Goal: Leave review/rating: Leave review/rating

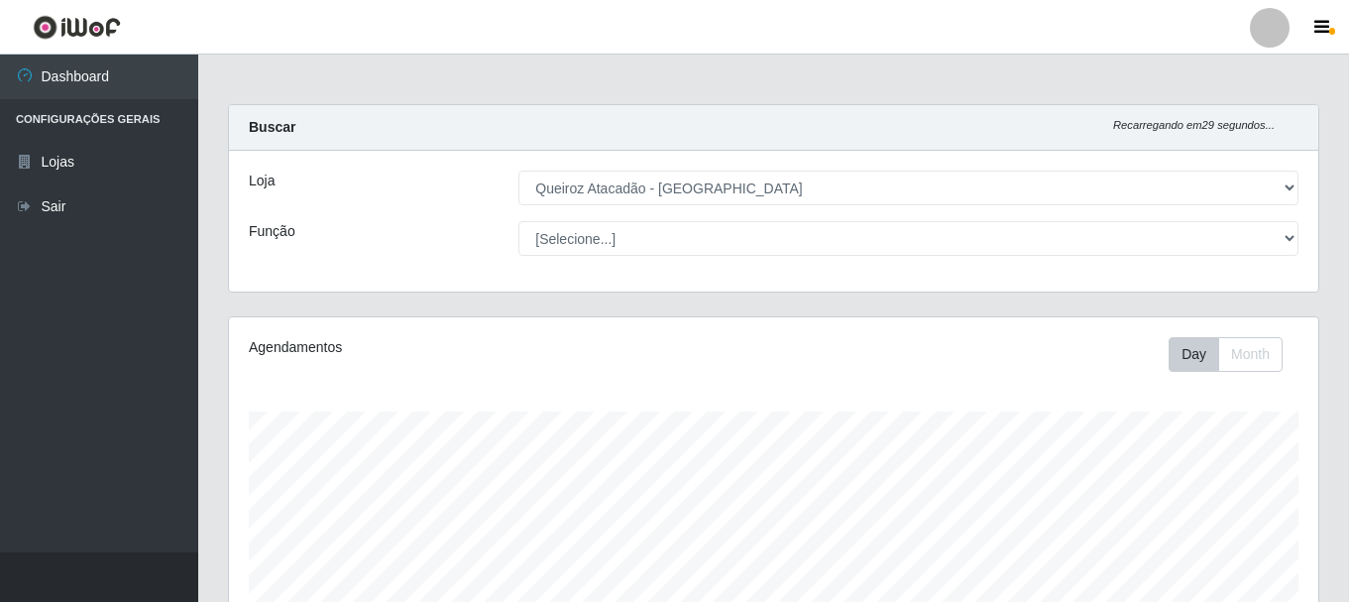
select select "464"
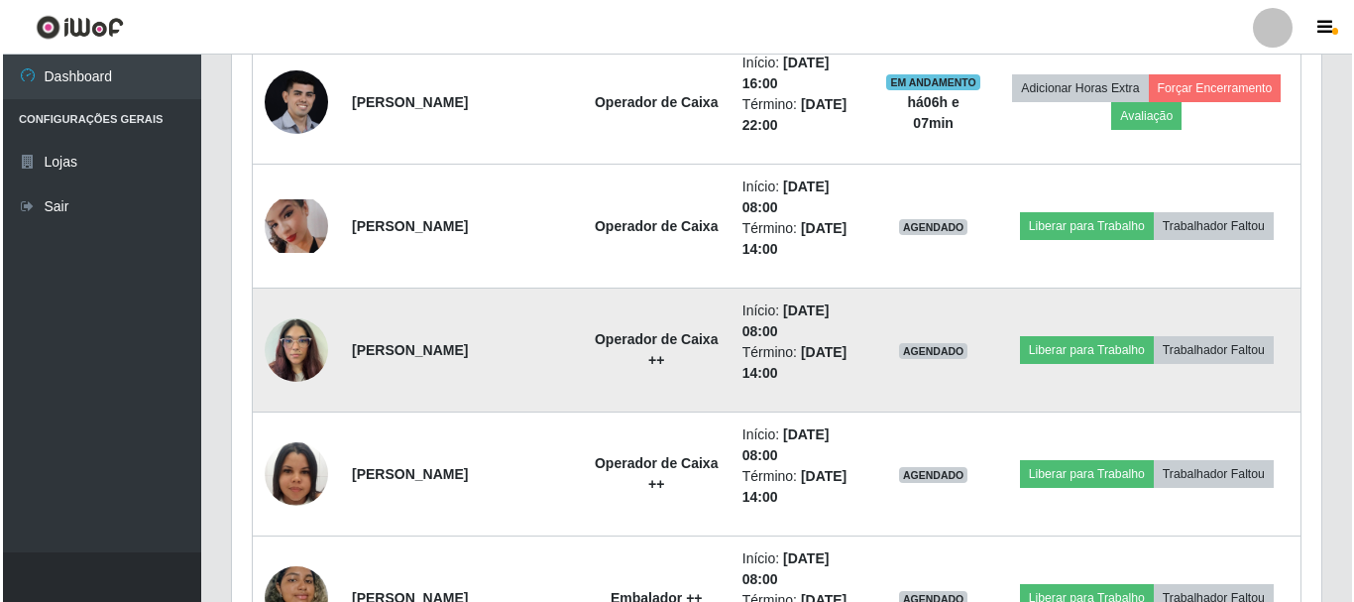
scroll to position [793, 0]
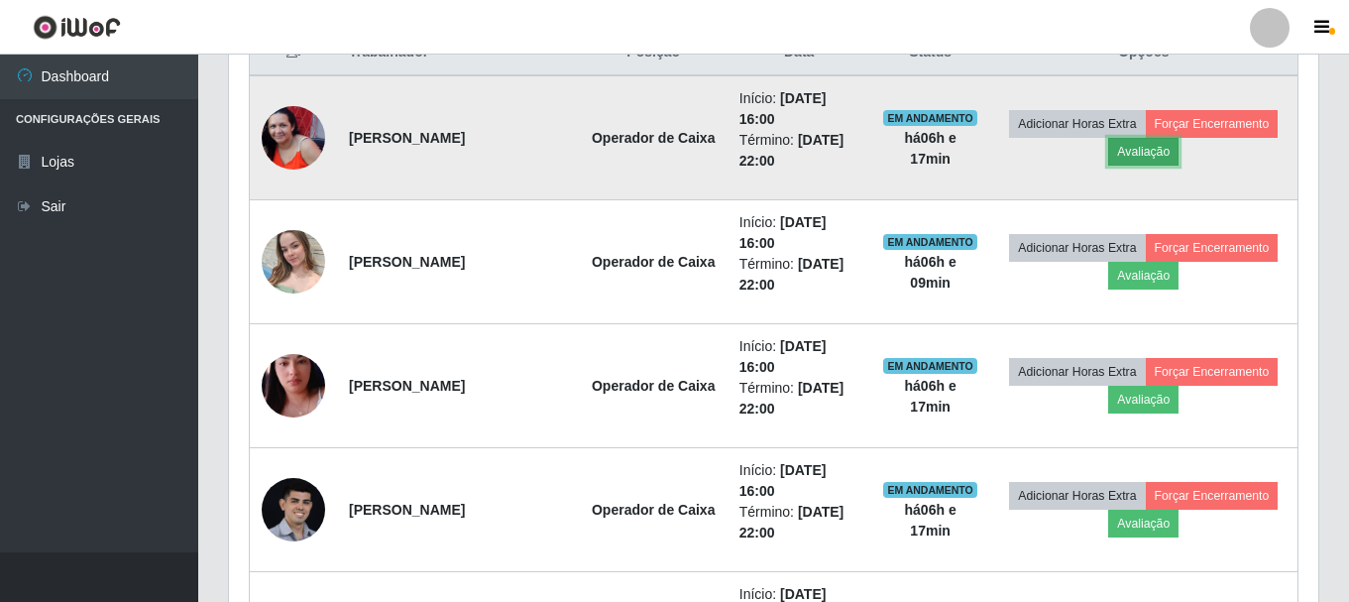
click at [1179, 162] on button "Avaliação" at bounding box center [1143, 152] width 70 height 28
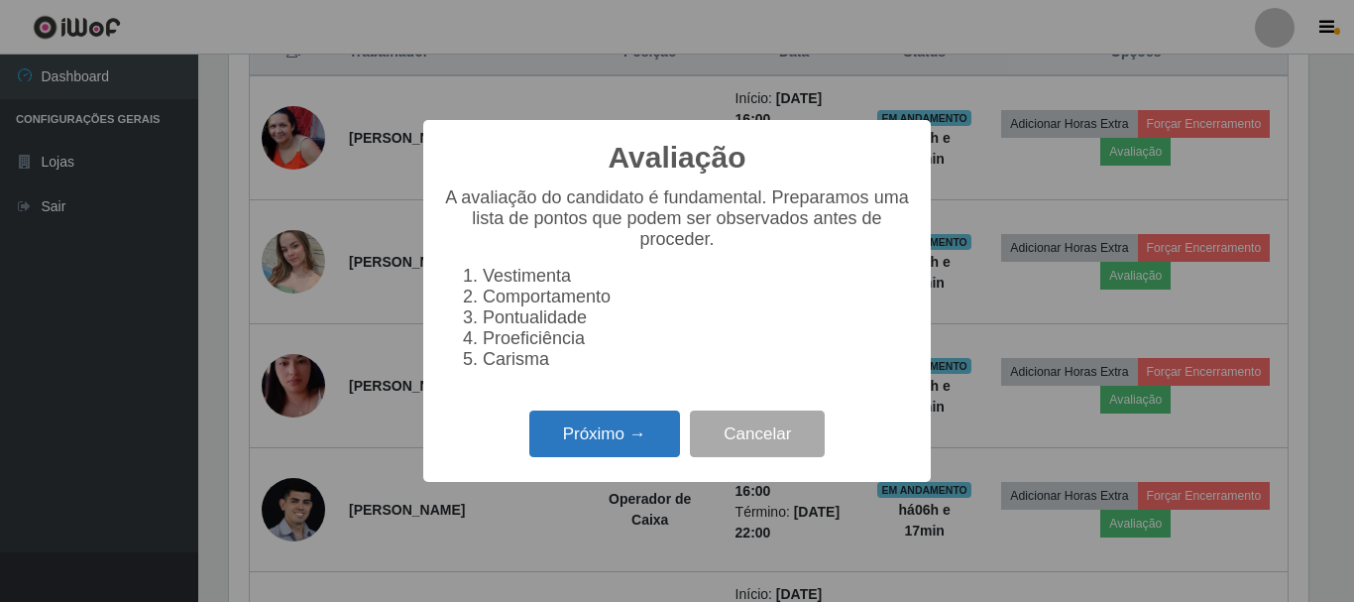
click at [580, 457] on button "Próximo →" at bounding box center [604, 433] width 151 height 47
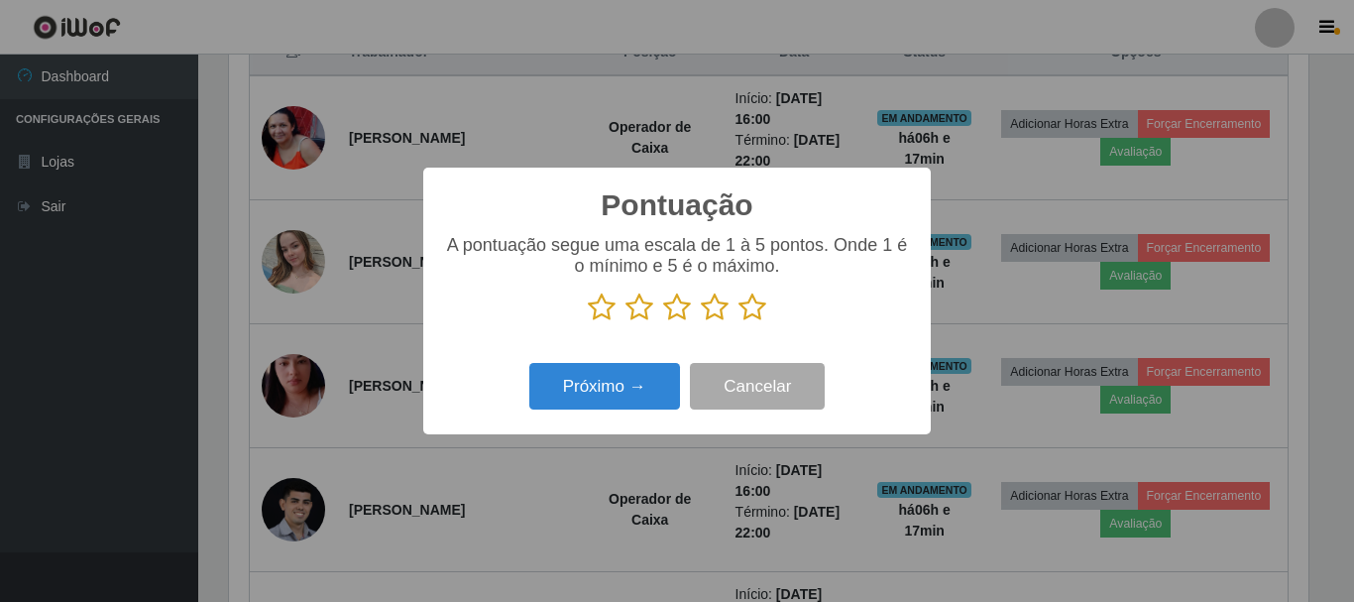
scroll to position [991067, 990399]
click at [752, 298] on icon at bounding box center [753, 307] width 28 height 30
click at [739, 322] on input "radio" at bounding box center [739, 322] width 0 height 0
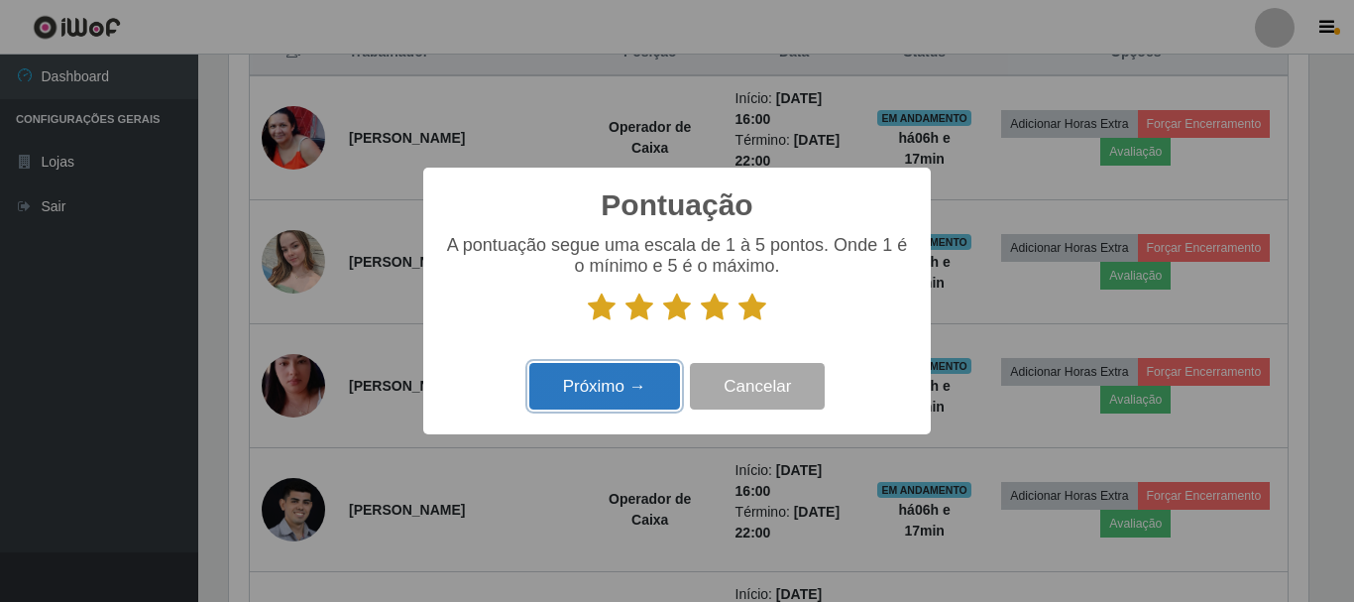
click at [655, 379] on button "Próximo →" at bounding box center [604, 386] width 151 height 47
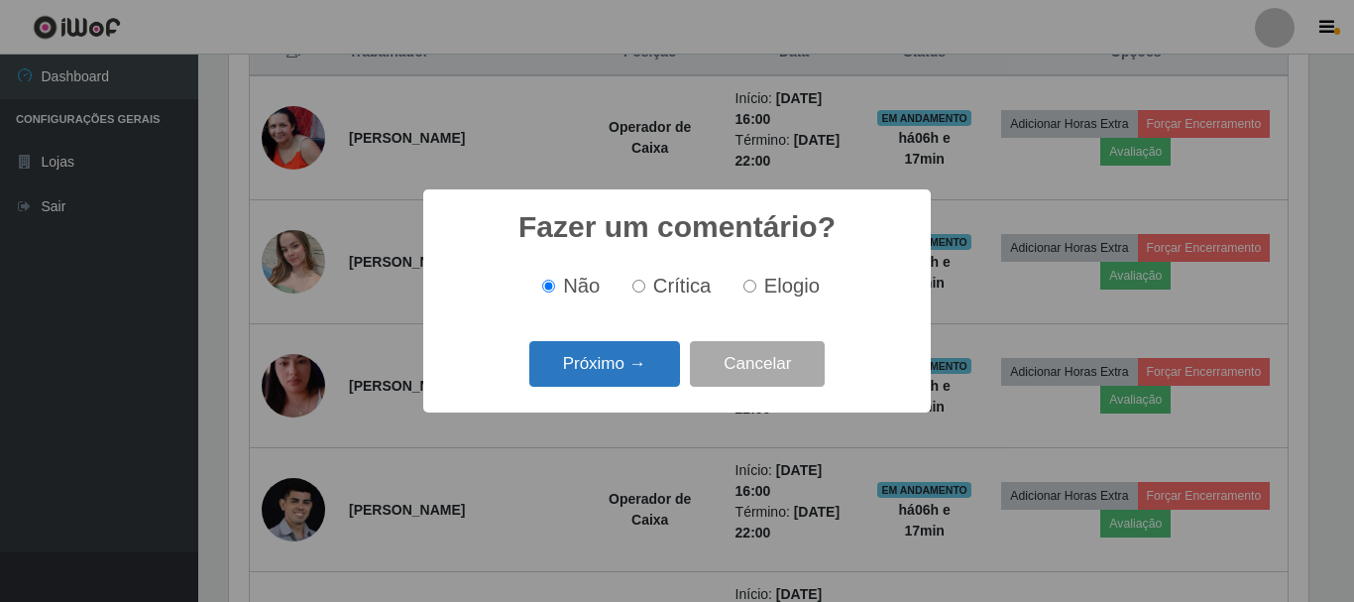
click at [665, 376] on button "Próximo →" at bounding box center [604, 364] width 151 height 47
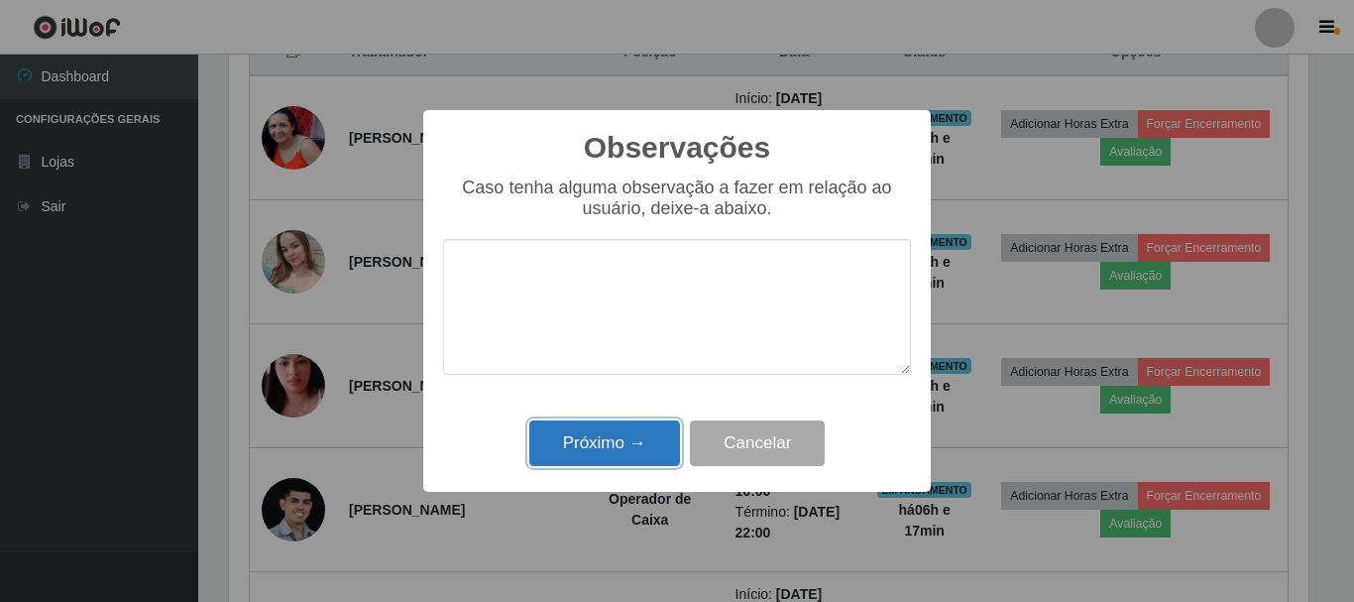
click at [631, 444] on button "Próximo →" at bounding box center [604, 443] width 151 height 47
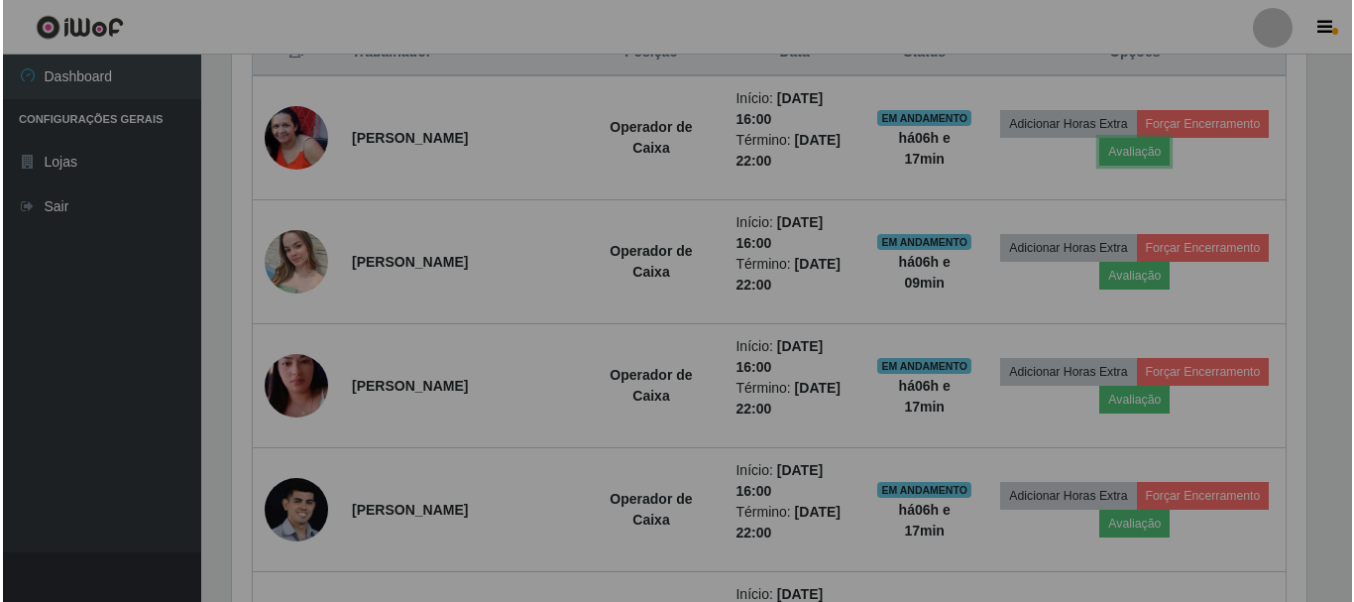
scroll to position [411, 1090]
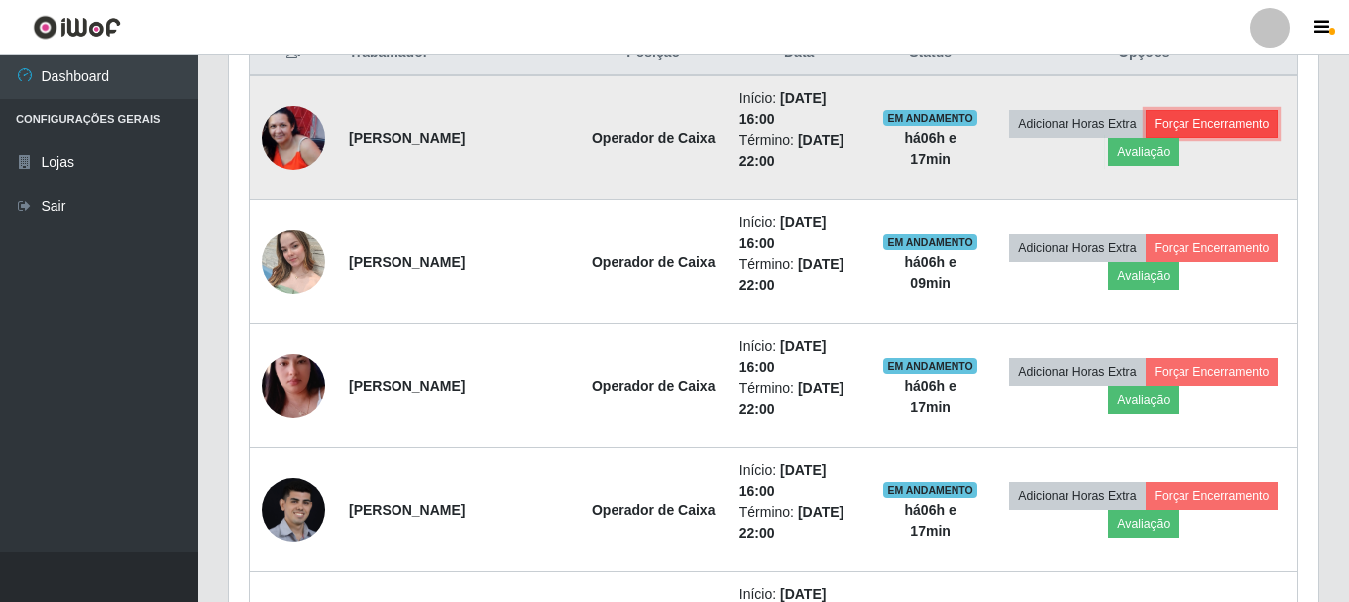
click at [1146, 138] on button "Forçar Encerramento" at bounding box center [1212, 124] width 133 height 28
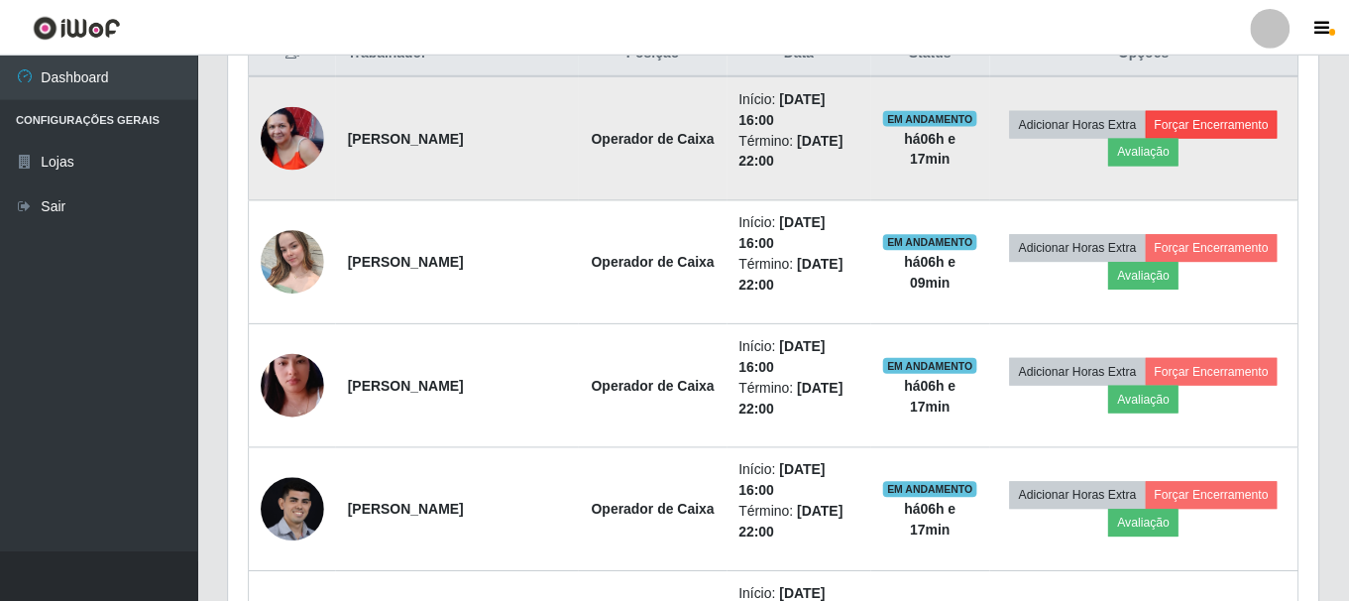
scroll to position [411, 1080]
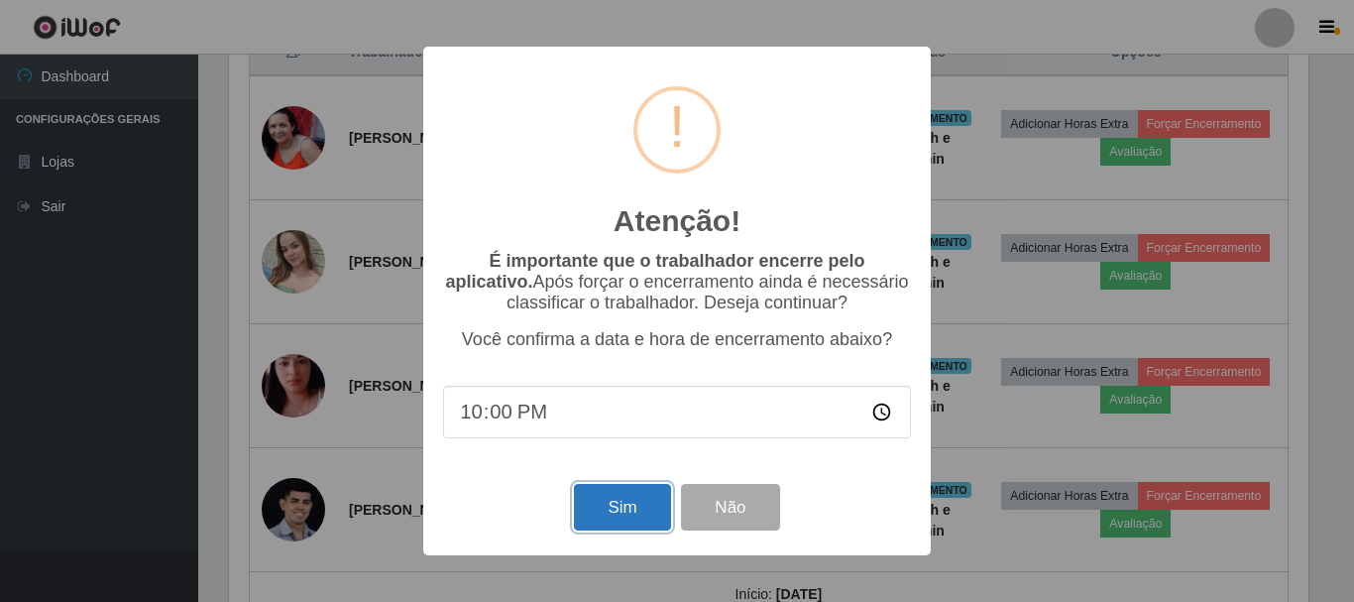
click at [604, 506] on button "Sim" at bounding box center [622, 507] width 96 height 47
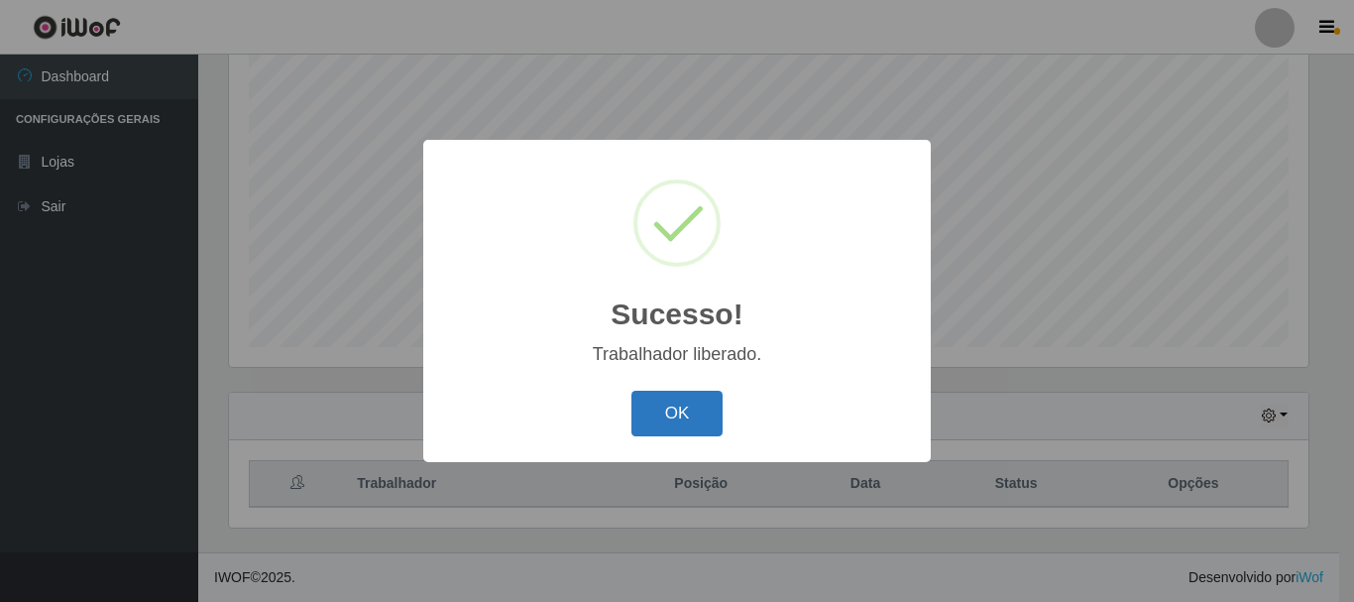
click at [704, 398] on button "OK" at bounding box center [678, 414] width 92 height 47
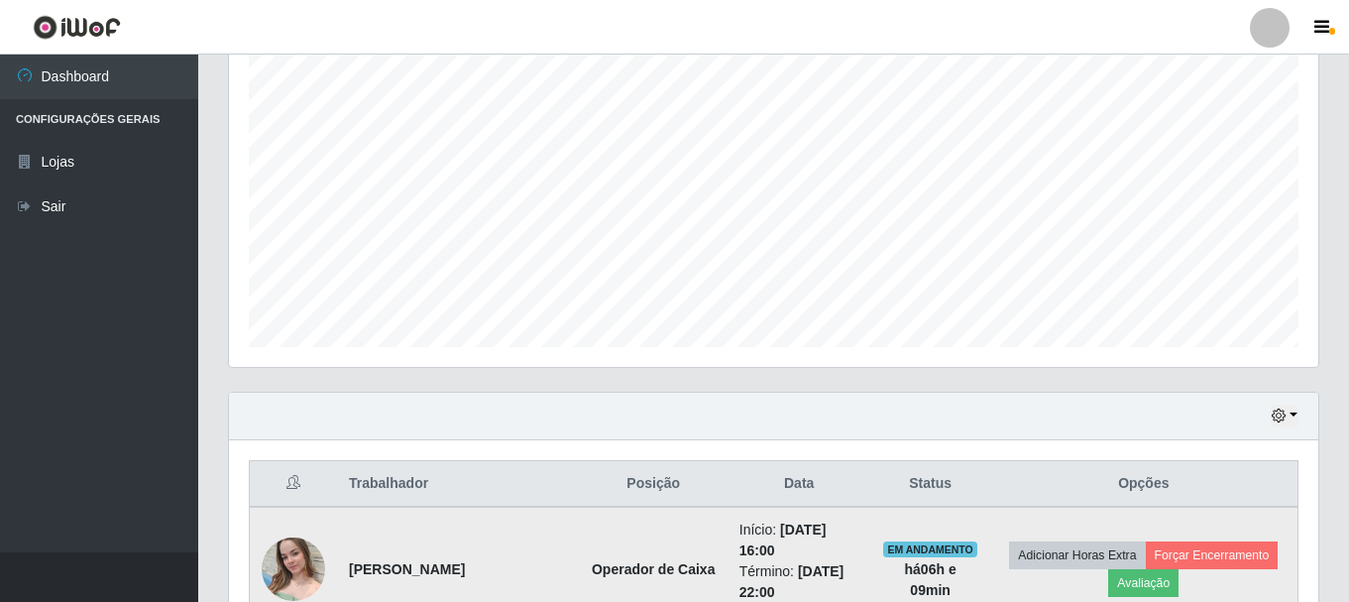
scroll to position [659, 0]
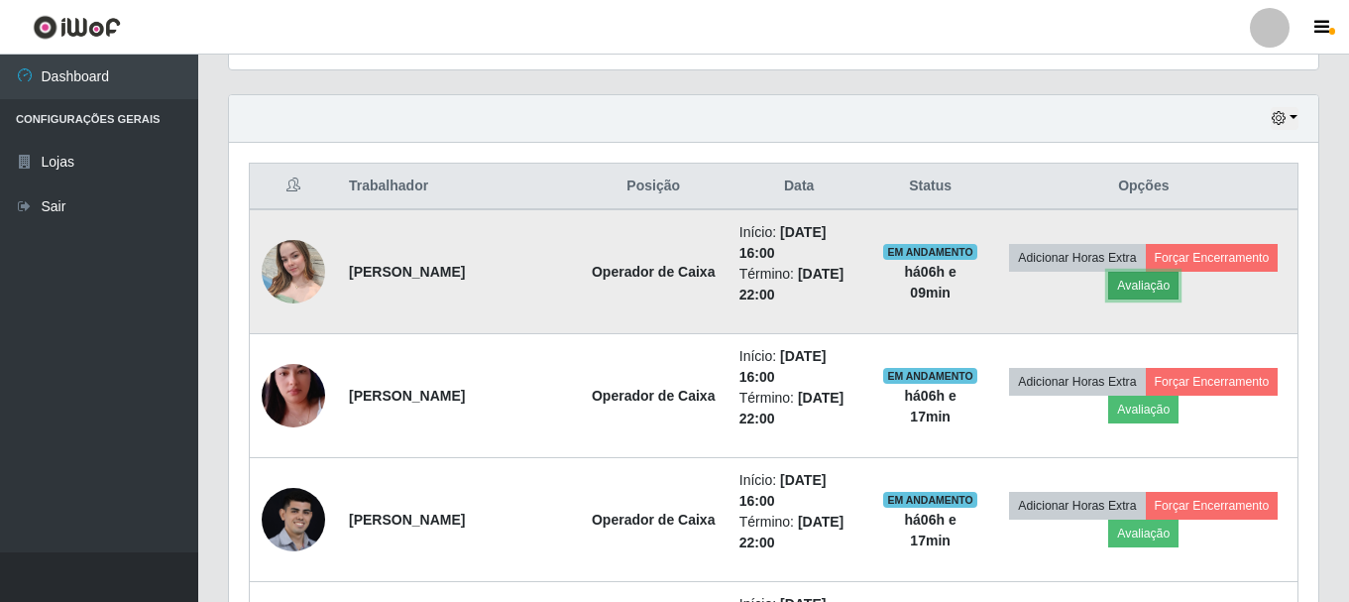
click at [1179, 275] on button "Avaliação" at bounding box center [1143, 286] width 70 height 28
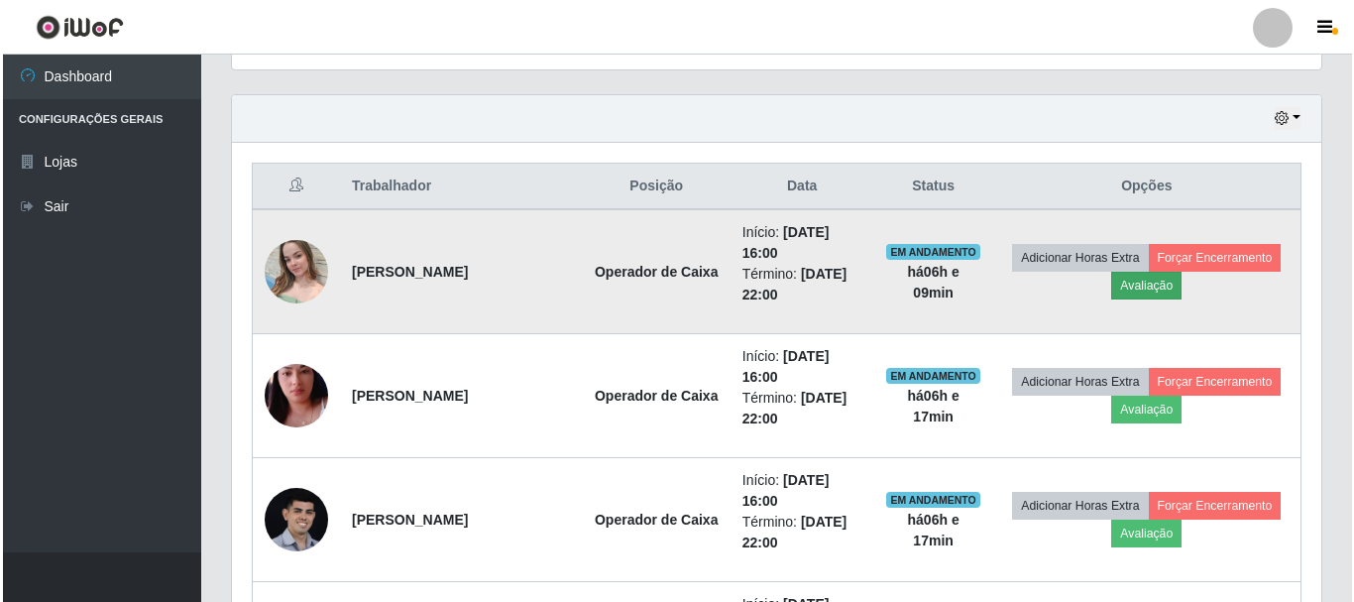
scroll to position [411, 1080]
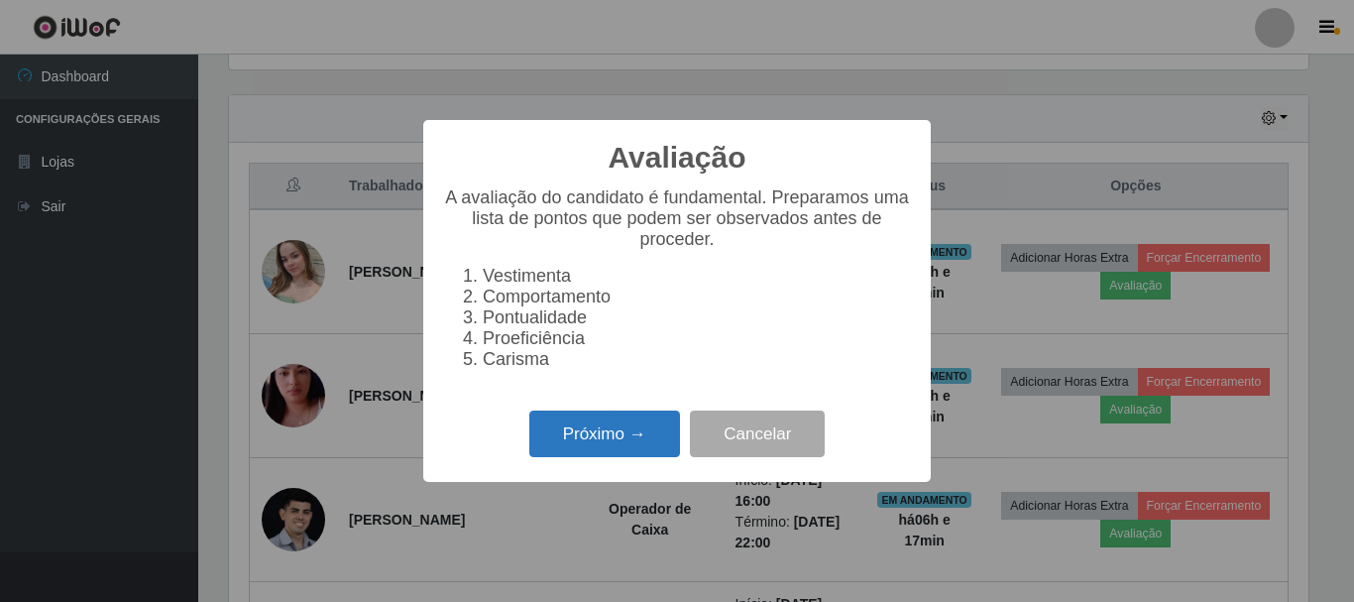
click at [661, 429] on button "Próximo →" at bounding box center [604, 433] width 151 height 47
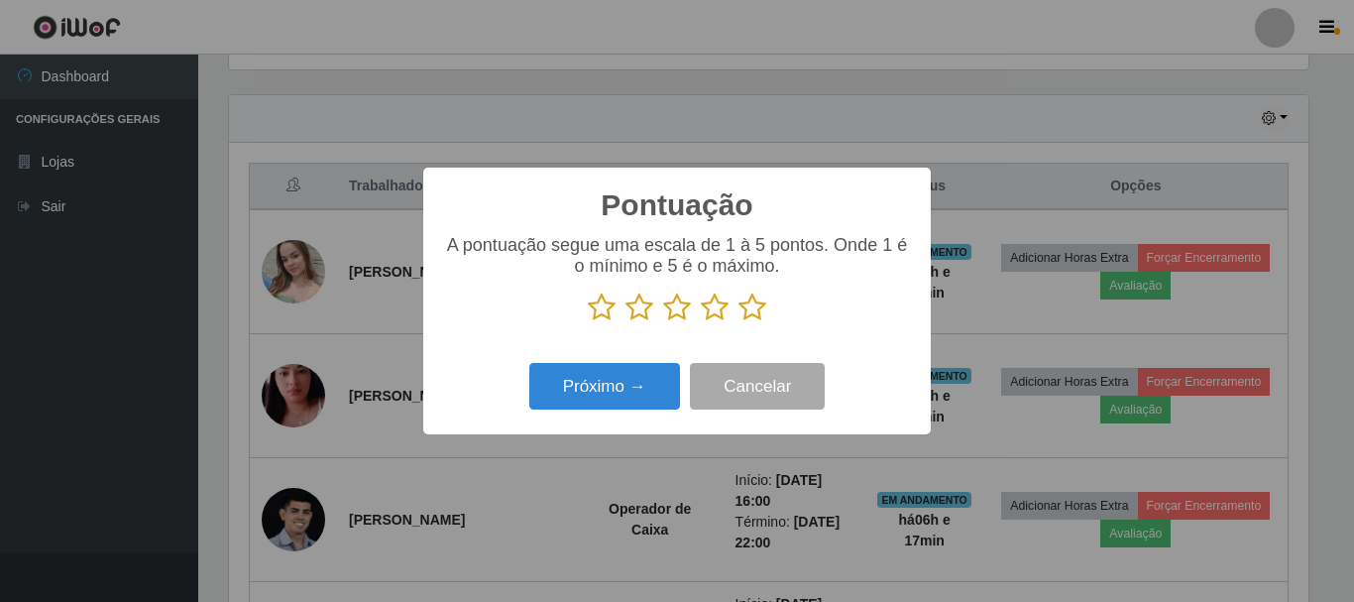
scroll to position [991067, 990399]
click at [756, 315] on icon at bounding box center [753, 307] width 28 height 30
click at [739, 322] on input "radio" at bounding box center [739, 322] width 0 height 0
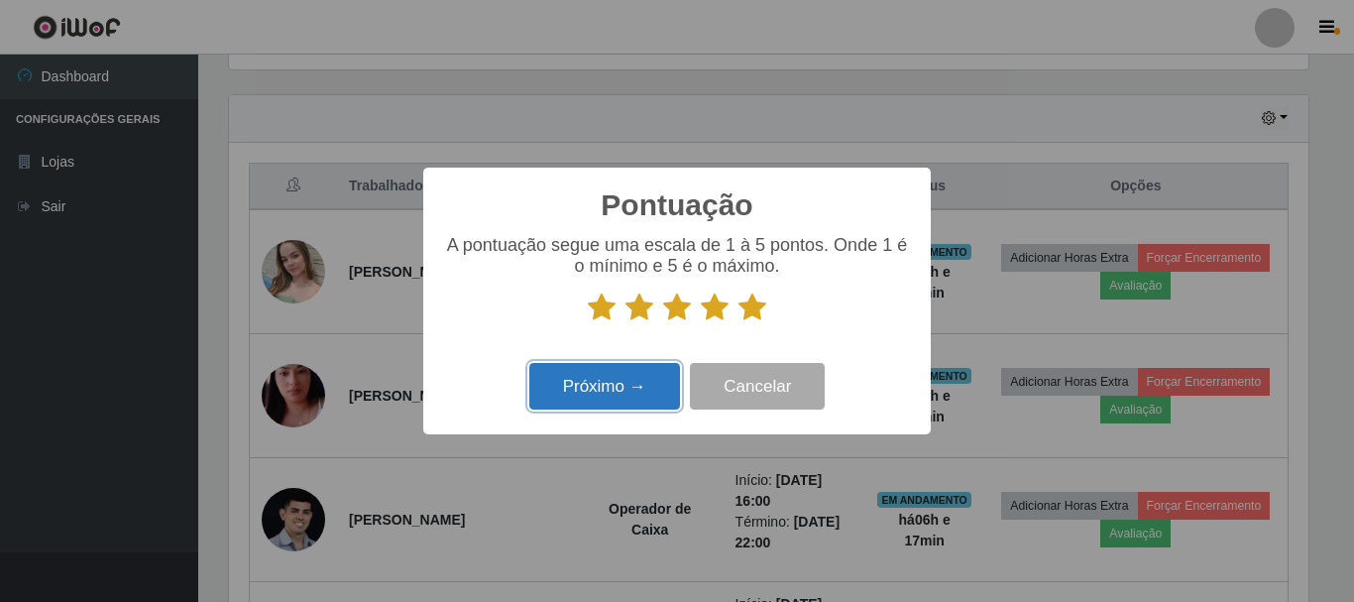
click at [617, 381] on button "Próximo →" at bounding box center [604, 386] width 151 height 47
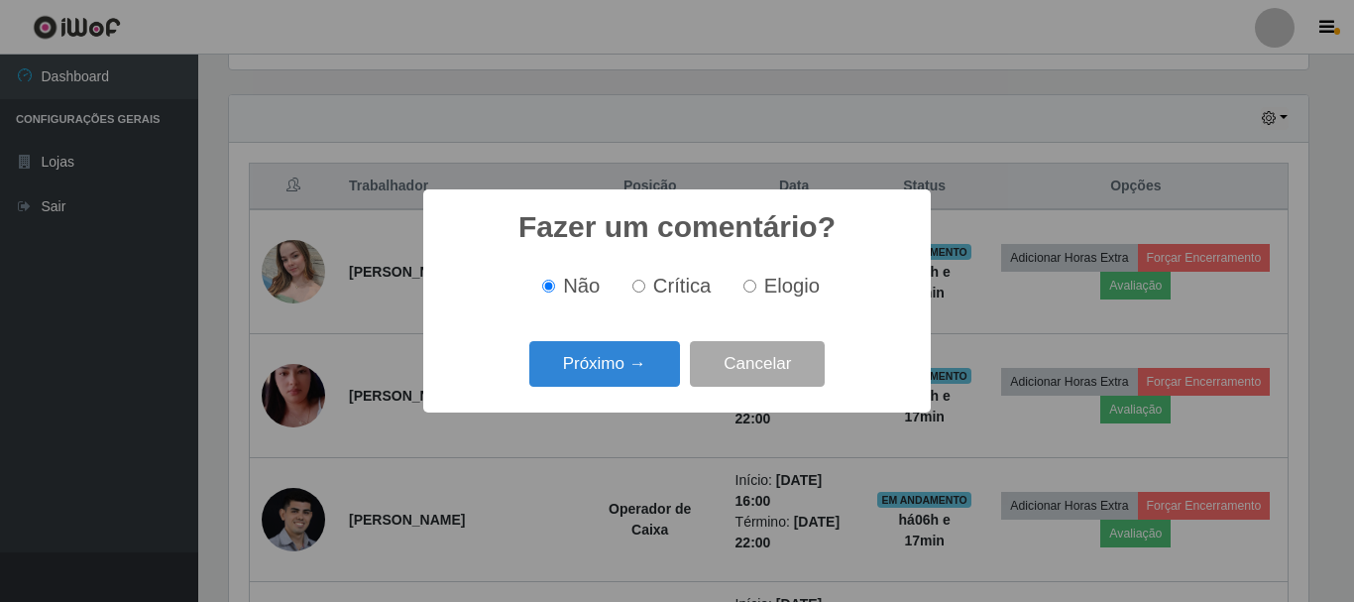
click at [617, 381] on button "Próximo →" at bounding box center [604, 364] width 151 height 47
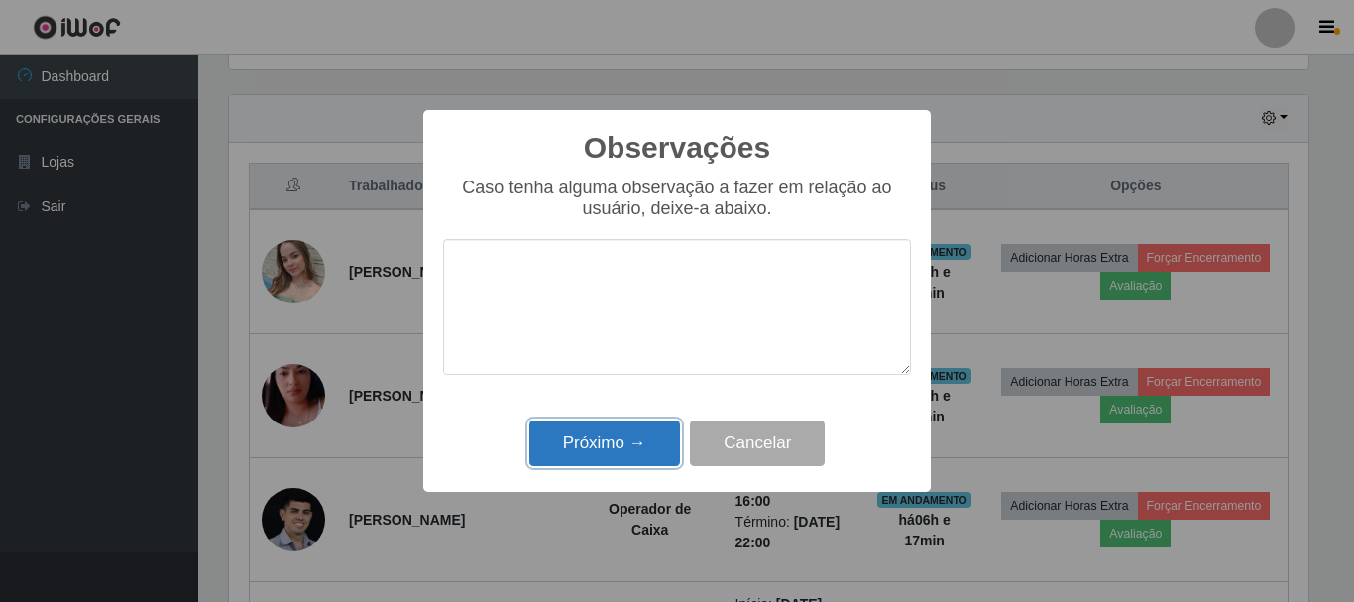
click at [615, 429] on button "Próximo →" at bounding box center [604, 443] width 151 height 47
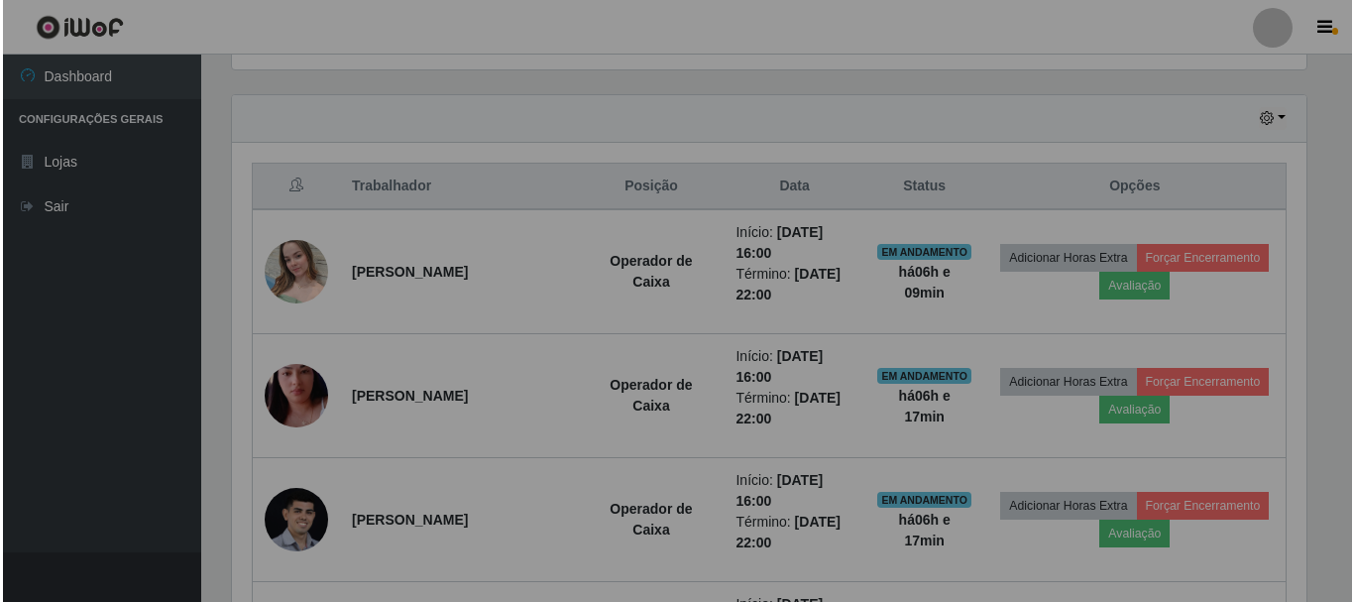
scroll to position [411, 1090]
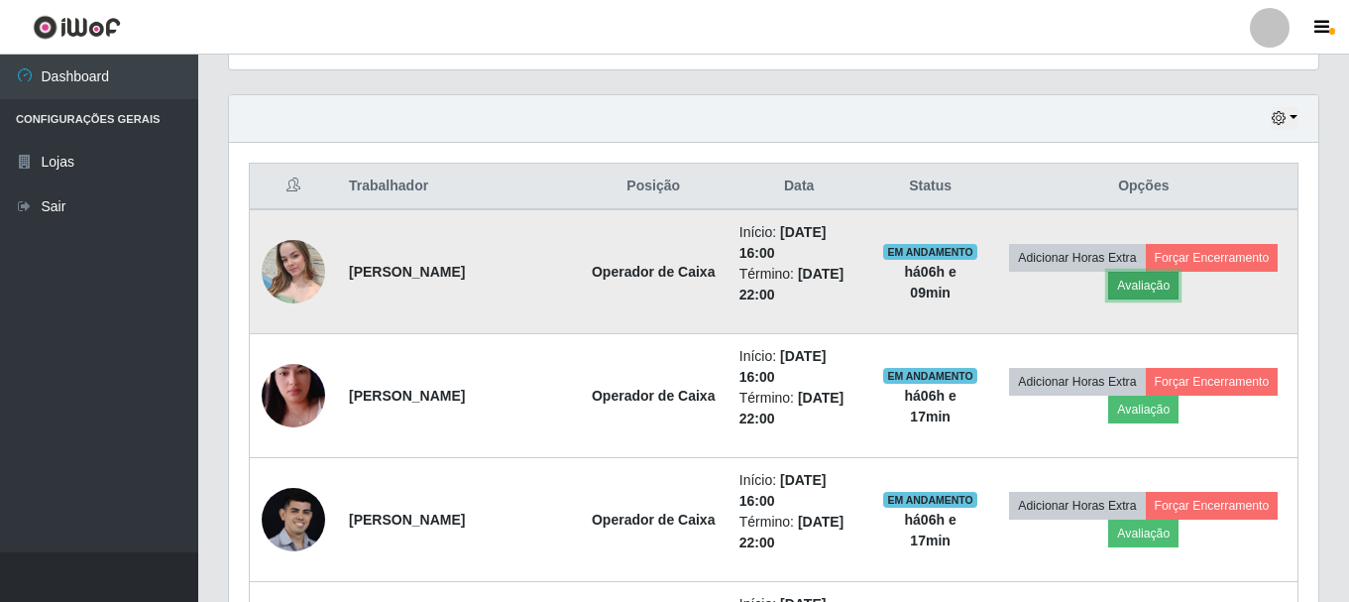
click at [1179, 279] on button "Avaliação" at bounding box center [1143, 286] width 70 height 28
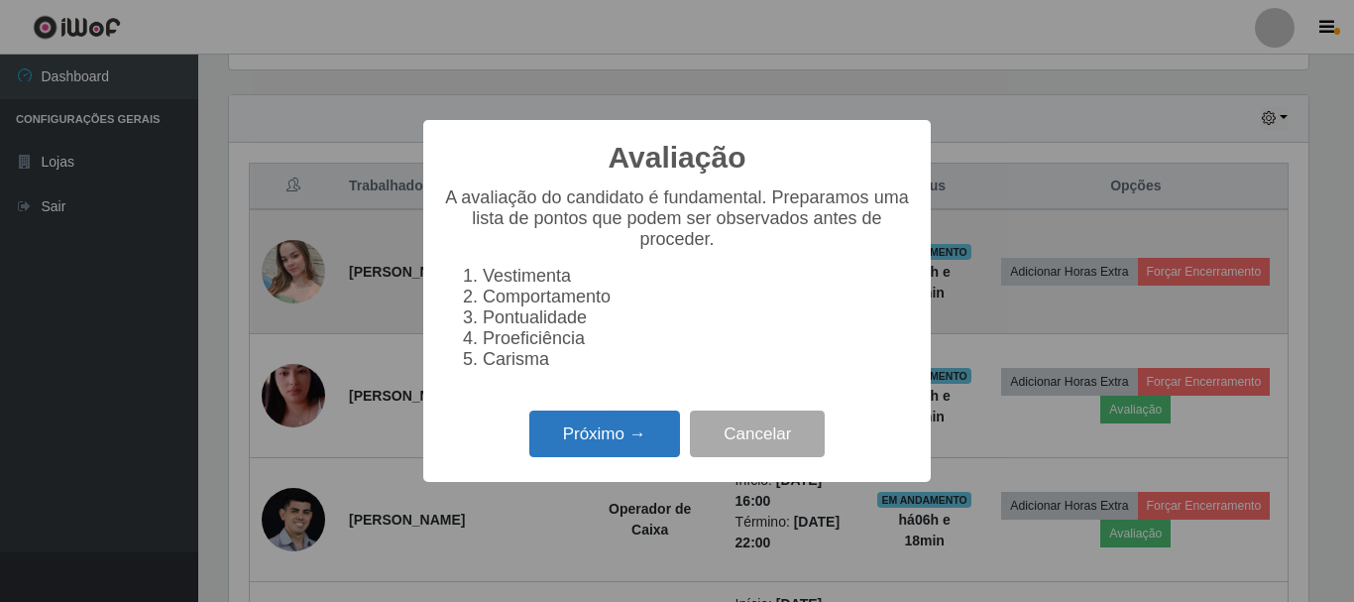
click at [657, 439] on button "Próximo →" at bounding box center [604, 433] width 151 height 47
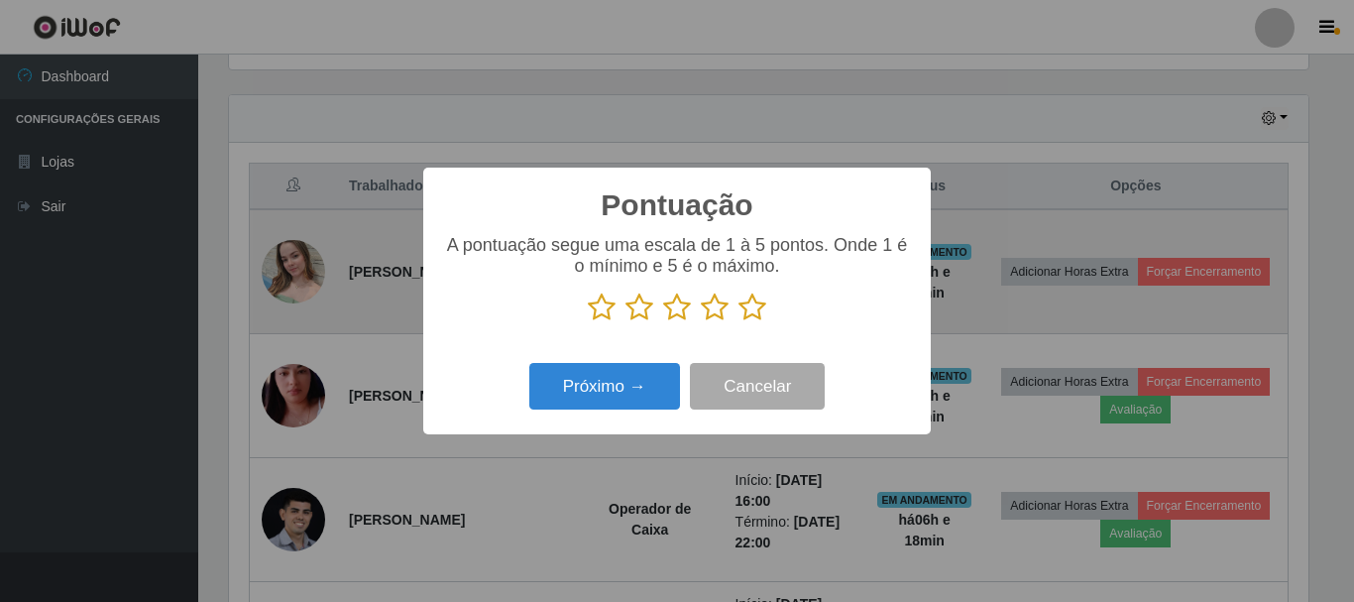
click at [753, 319] on icon at bounding box center [753, 307] width 28 height 30
click at [739, 322] on input "radio" at bounding box center [739, 322] width 0 height 0
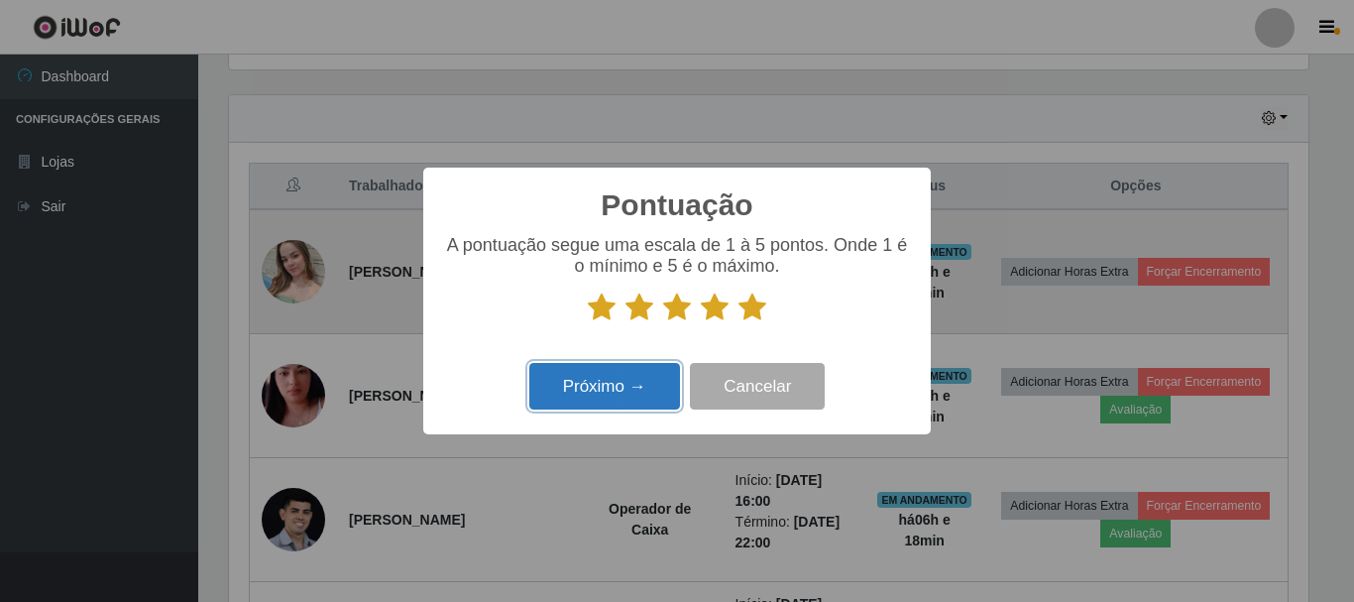
click at [584, 404] on button "Próximo →" at bounding box center [604, 386] width 151 height 47
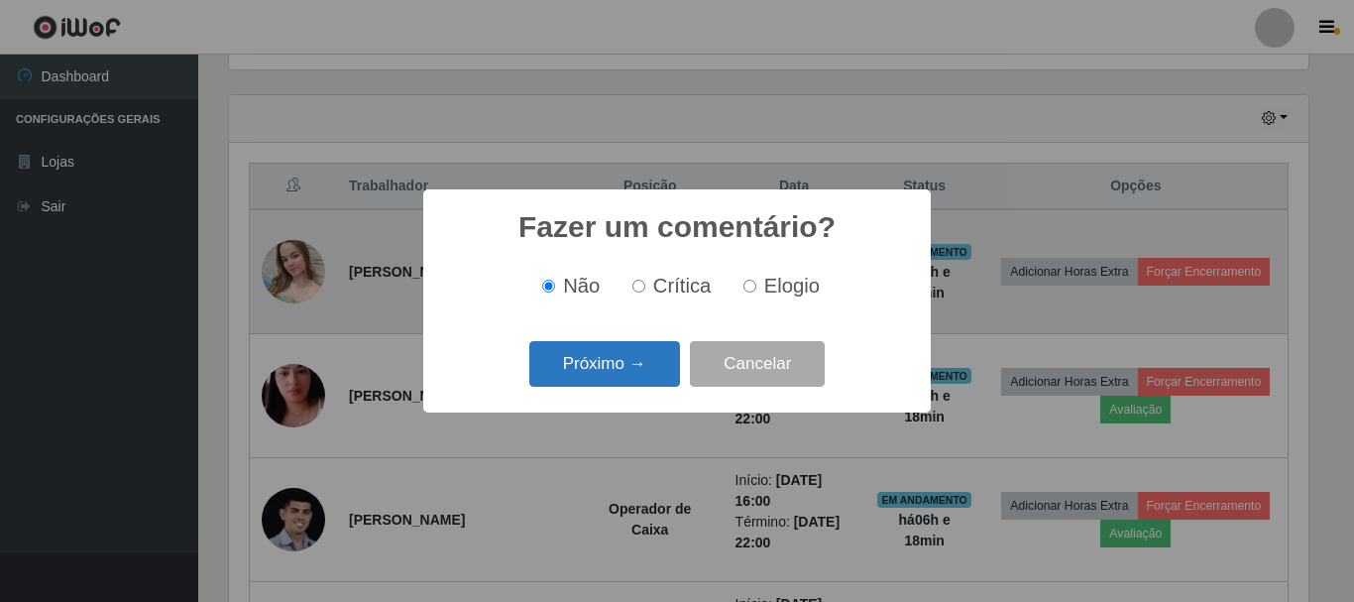
click at [645, 370] on button "Próximo →" at bounding box center [604, 364] width 151 height 47
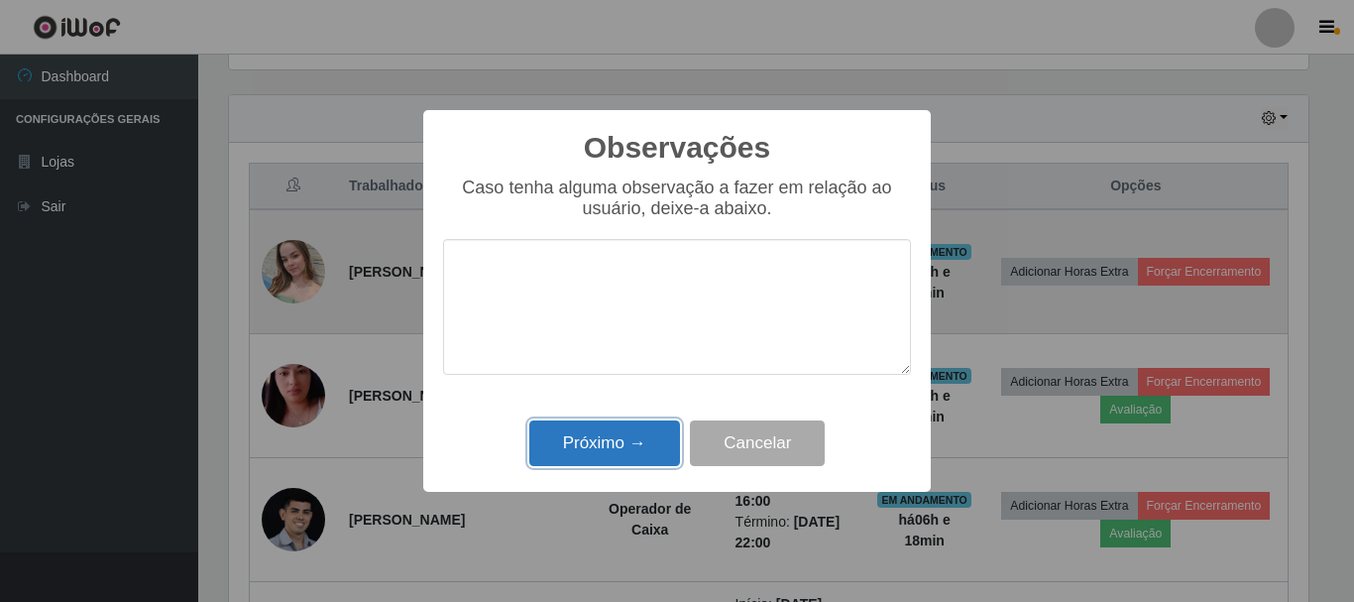
click at [637, 432] on button "Próximo →" at bounding box center [604, 443] width 151 height 47
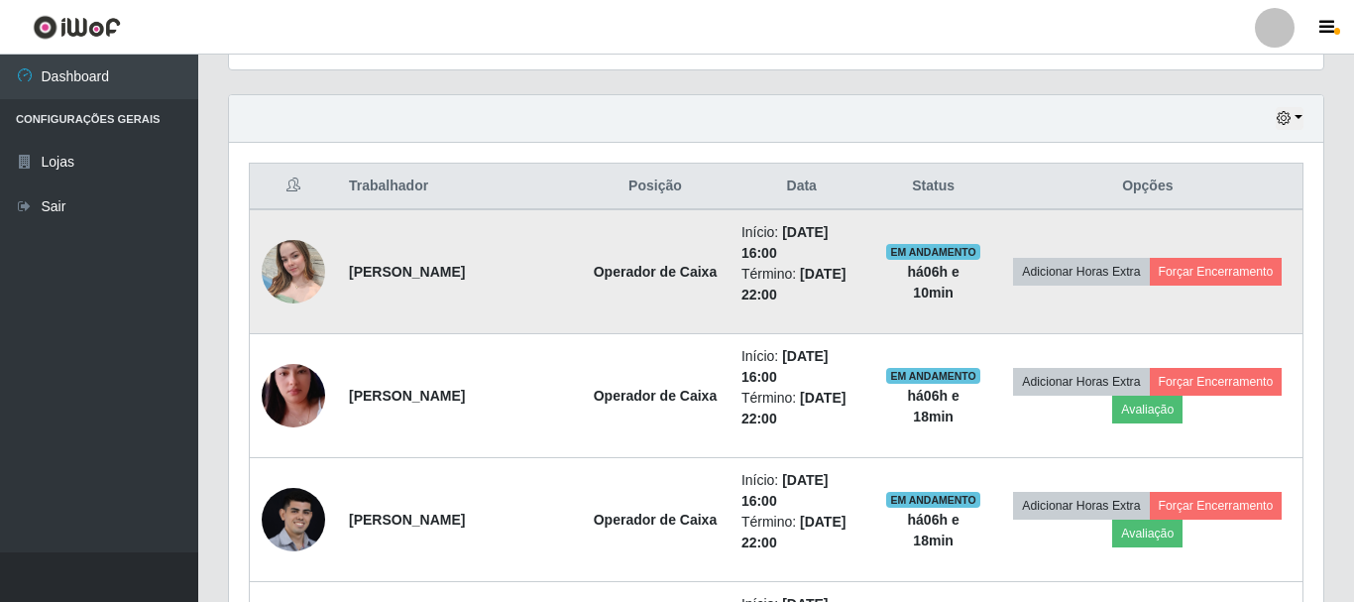
scroll to position [411, 1090]
click at [1146, 286] on button "Forçar Encerramento" at bounding box center [1212, 272] width 133 height 28
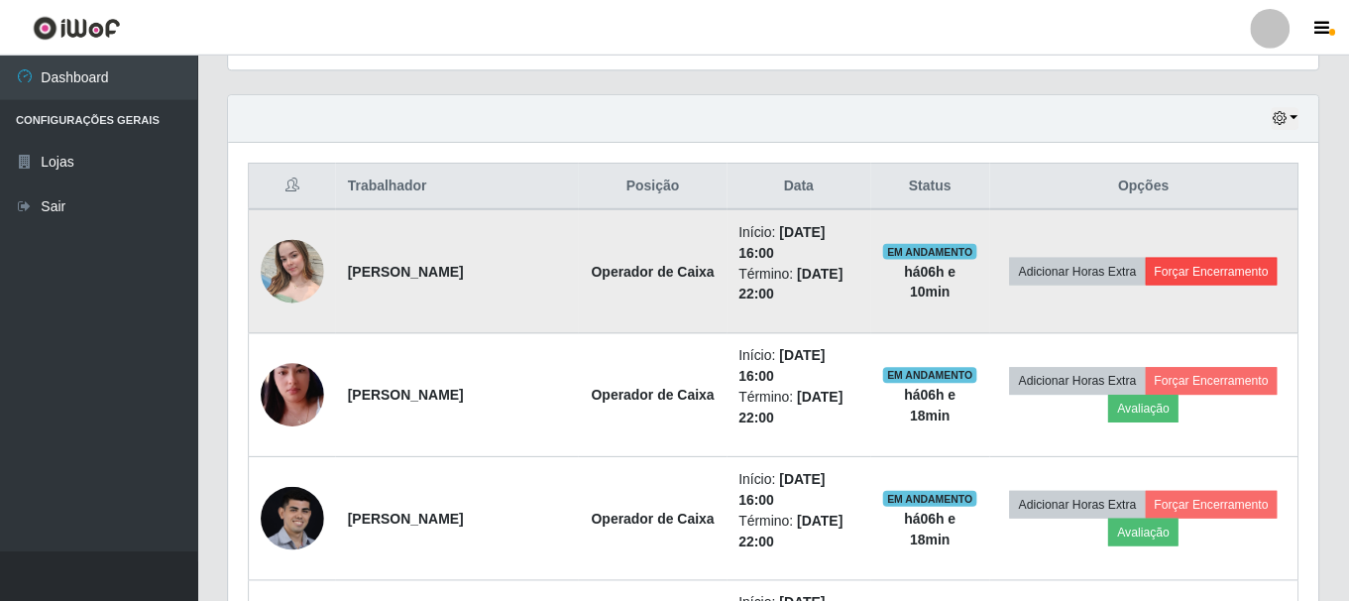
scroll to position [411, 1080]
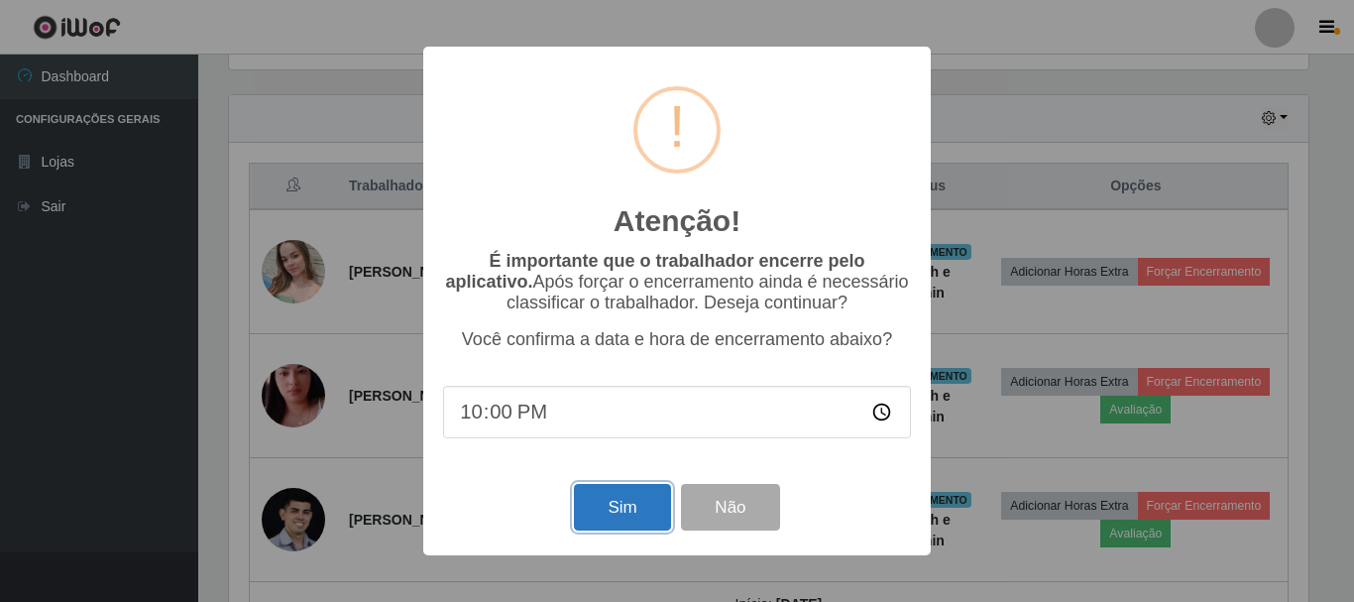
click at [656, 502] on button "Sim" at bounding box center [622, 507] width 96 height 47
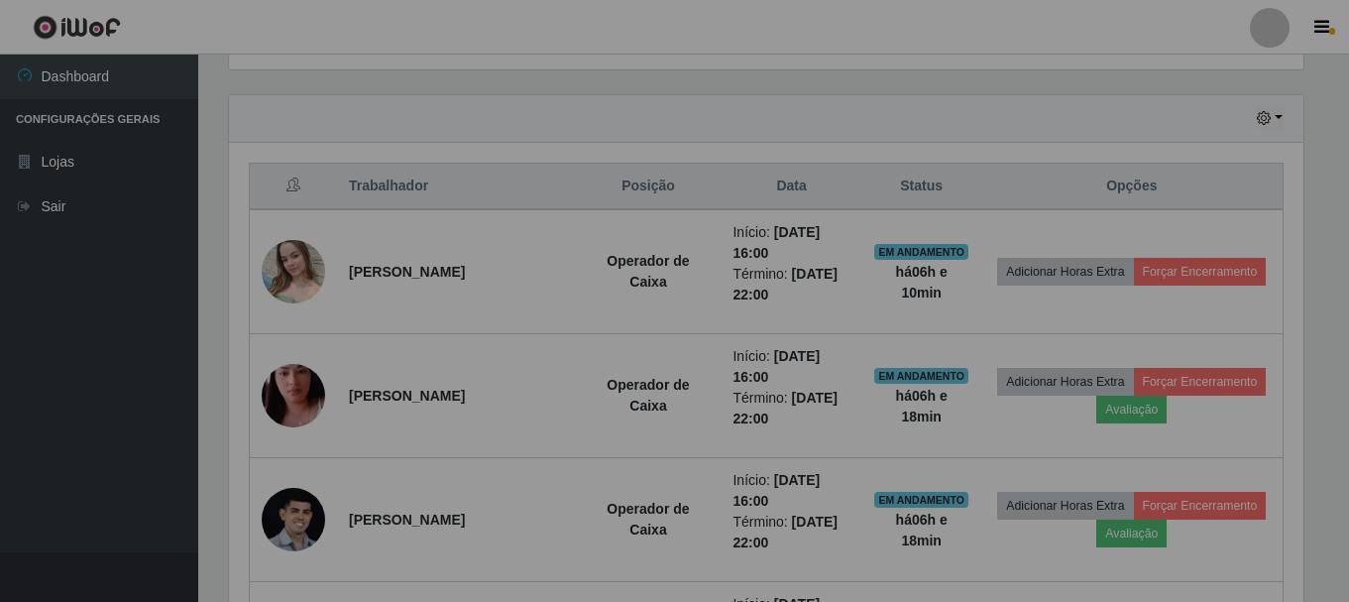
scroll to position [0, 0]
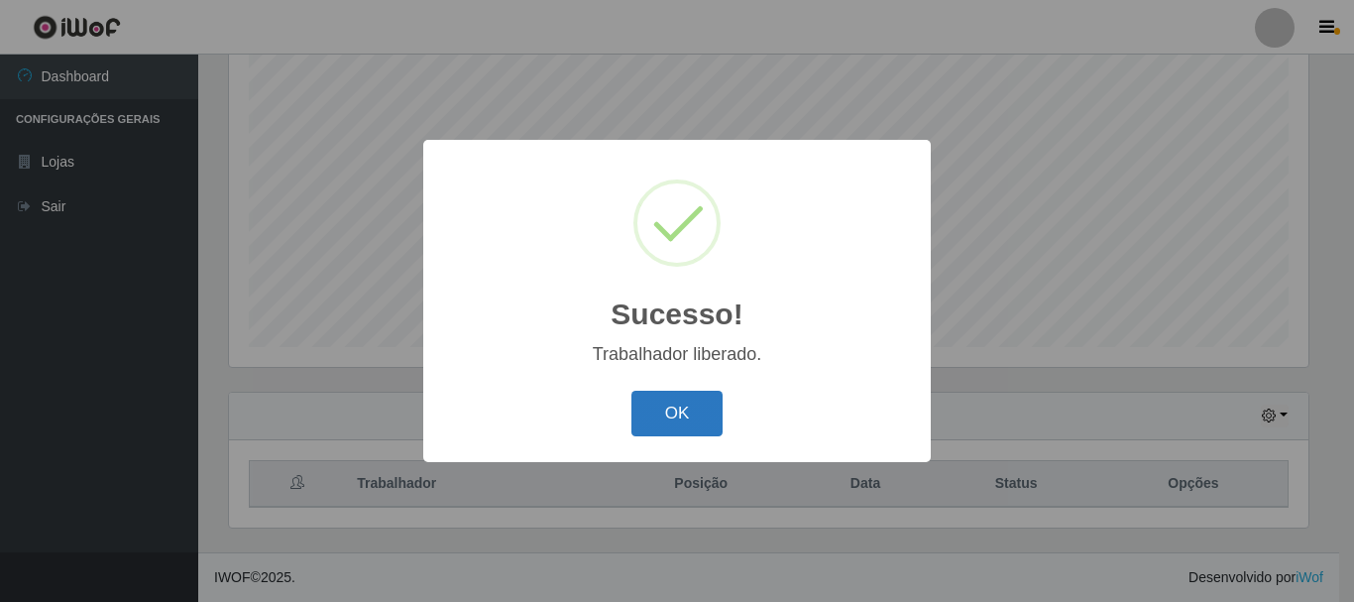
click at [656, 419] on button "OK" at bounding box center [678, 414] width 92 height 47
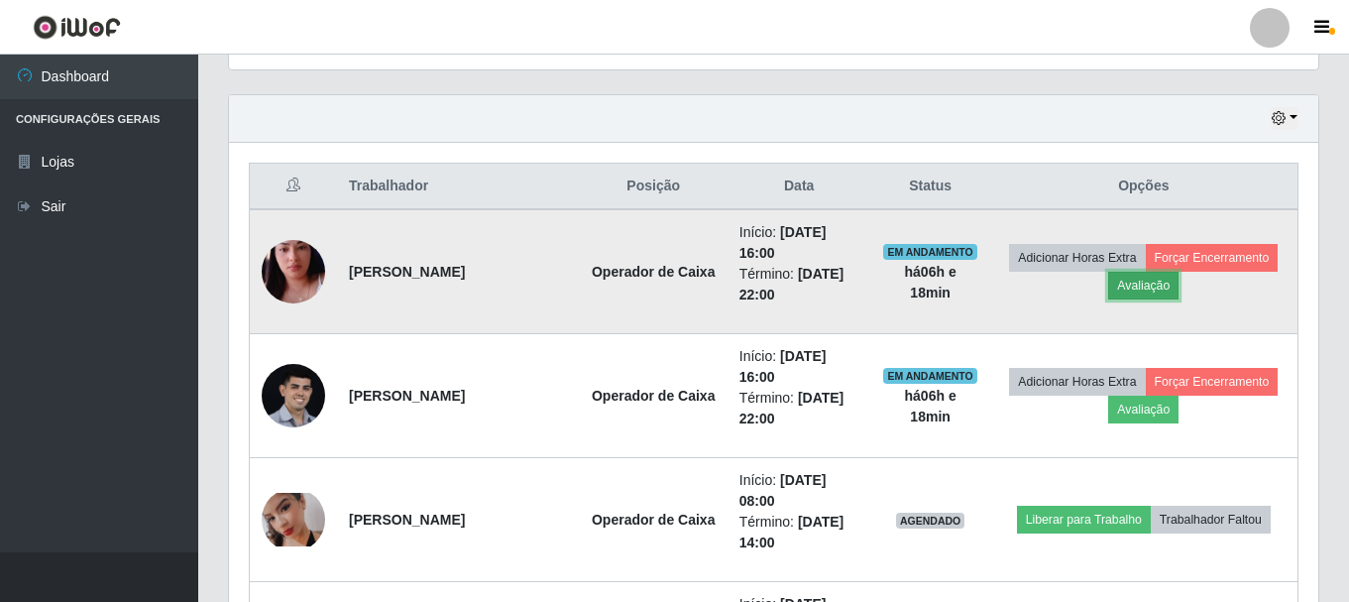
click at [1179, 278] on button "Avaliação" at bounding box center [1143, 286] width 70 height 28
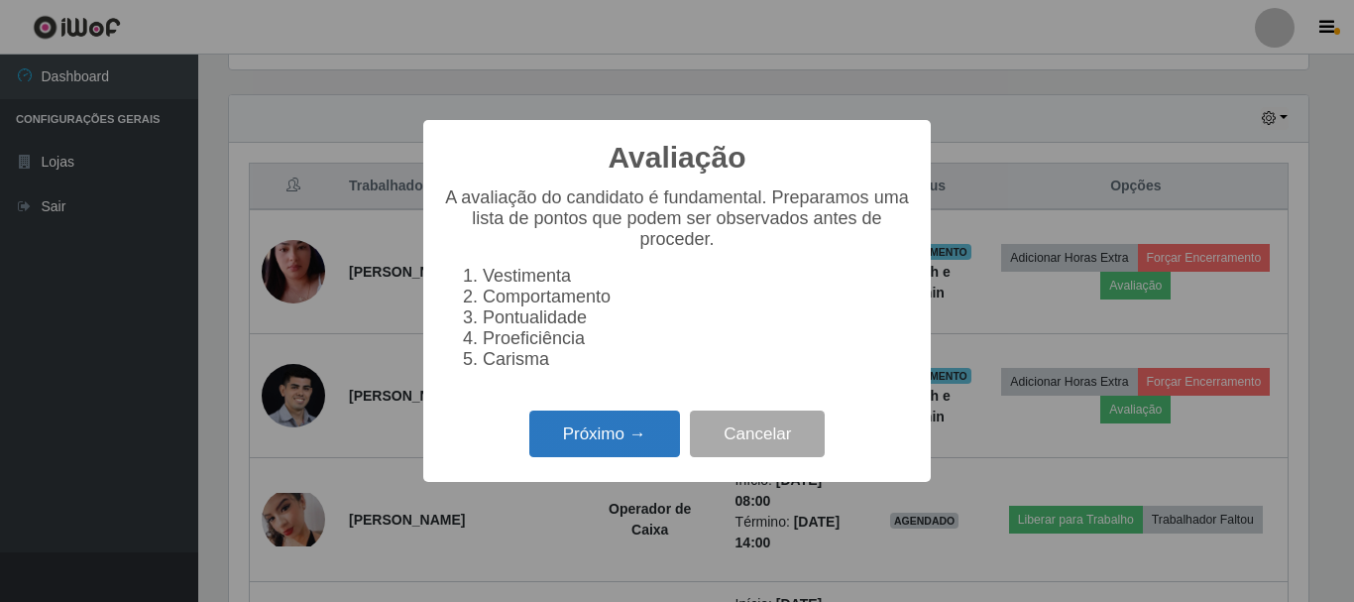
click at [654, 431] on button "Próximo →" at bounding box center [604, 433] width 151 height 47
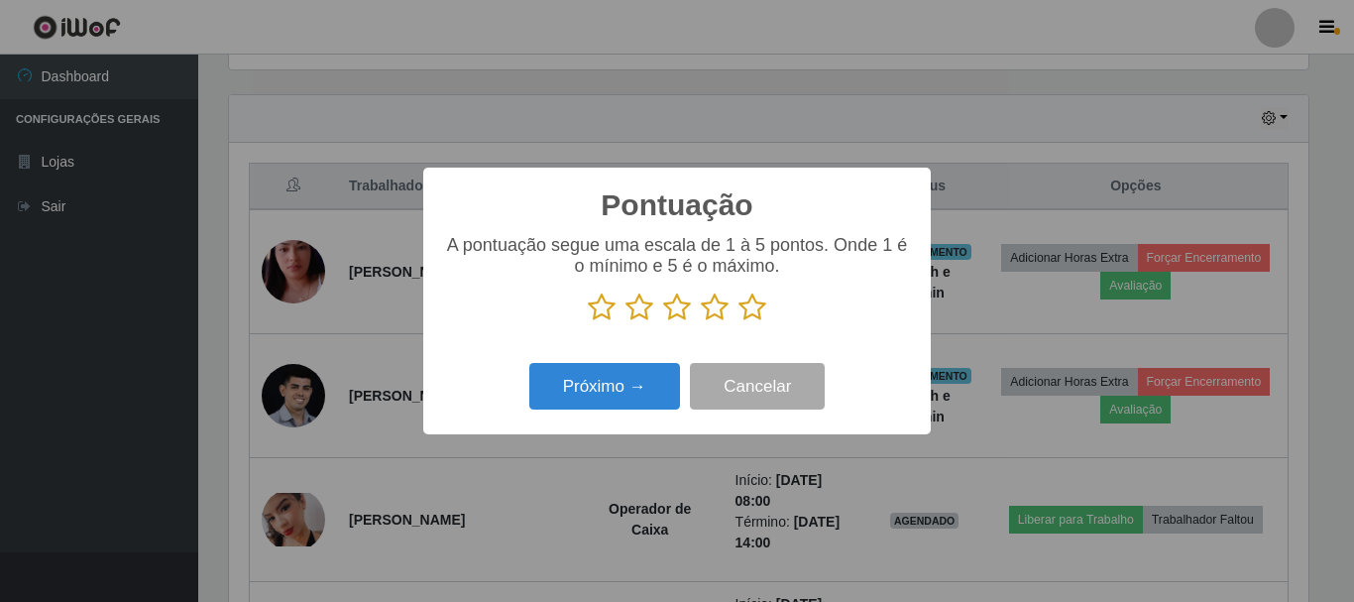
click at [755, 313] on icon at bounding box center [753, 307] width 28 height 30
click at [739, 322] on input "radio" at bounding box center [739, 322] width 0 height 0
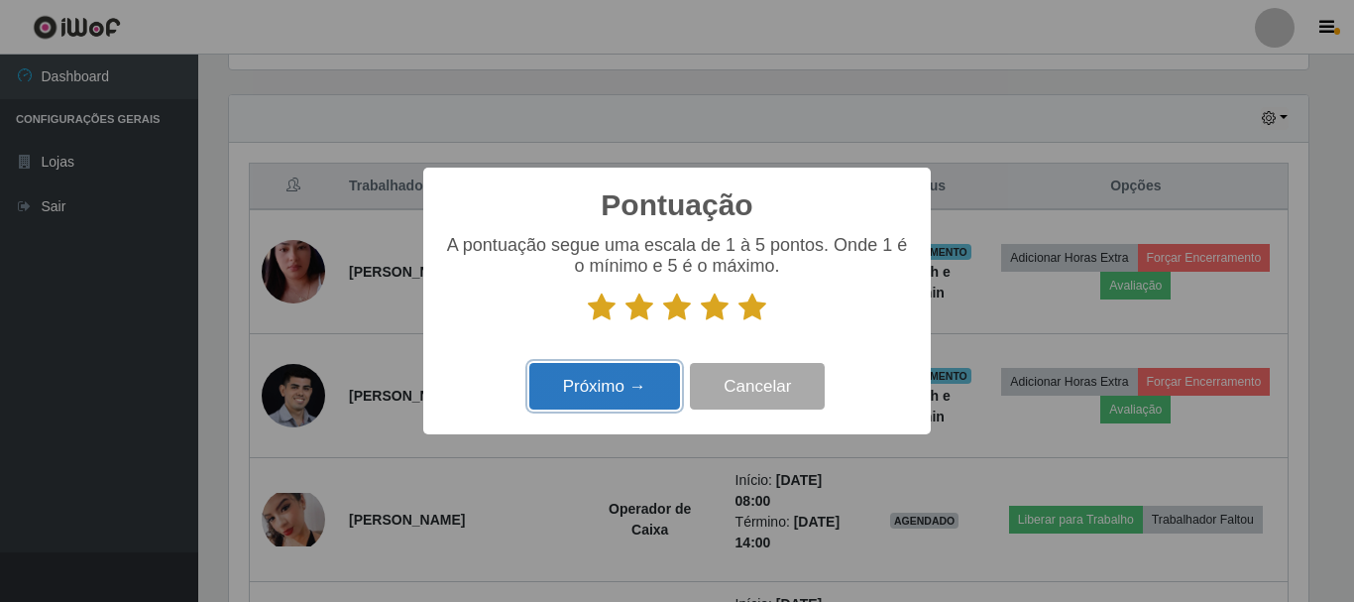
click at [598, 400] on button "Próximo →" at bounding box center [604, 386] width 151 height 47
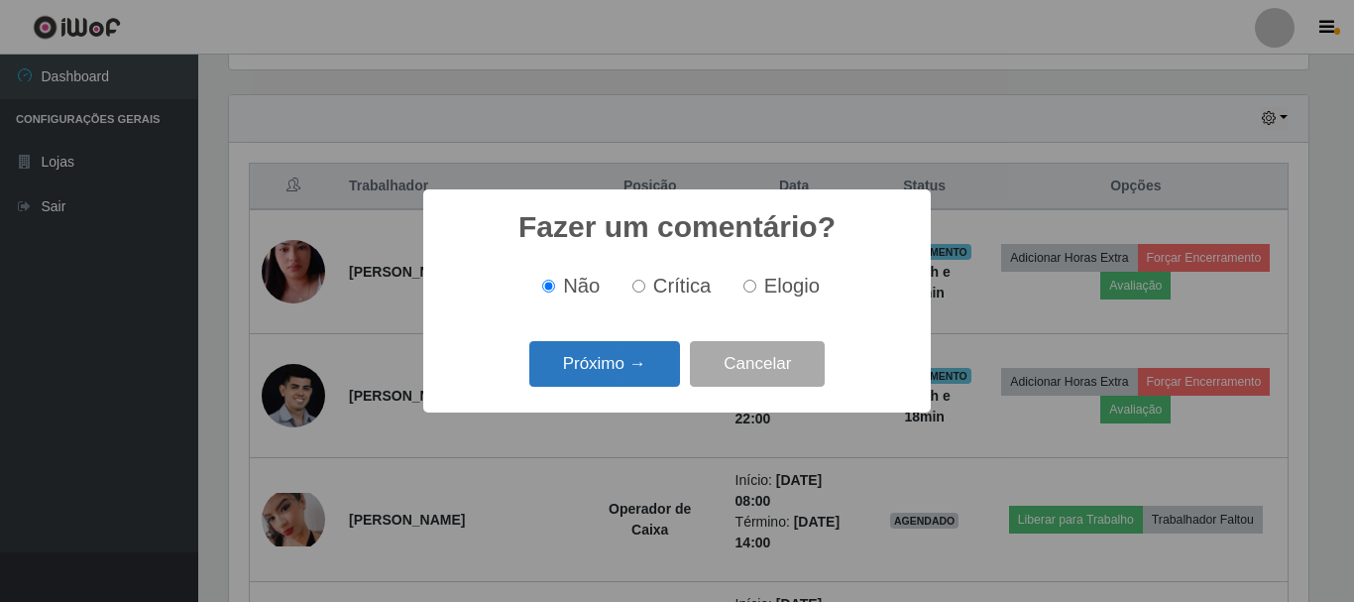
click at [620, 371] on button "Próximo →" at bounding box center [604, 364] width 151 height 47
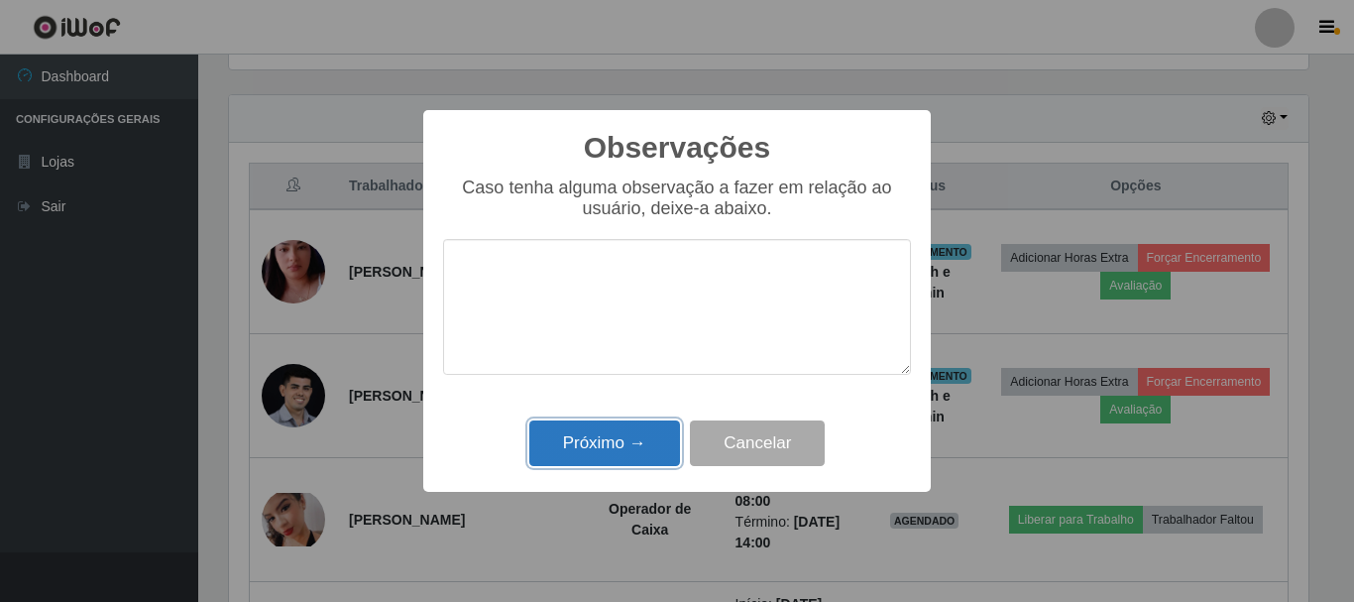
click at [623, 425] on button "Próximo →" at bounding box center [604, 443] width 151 height 47
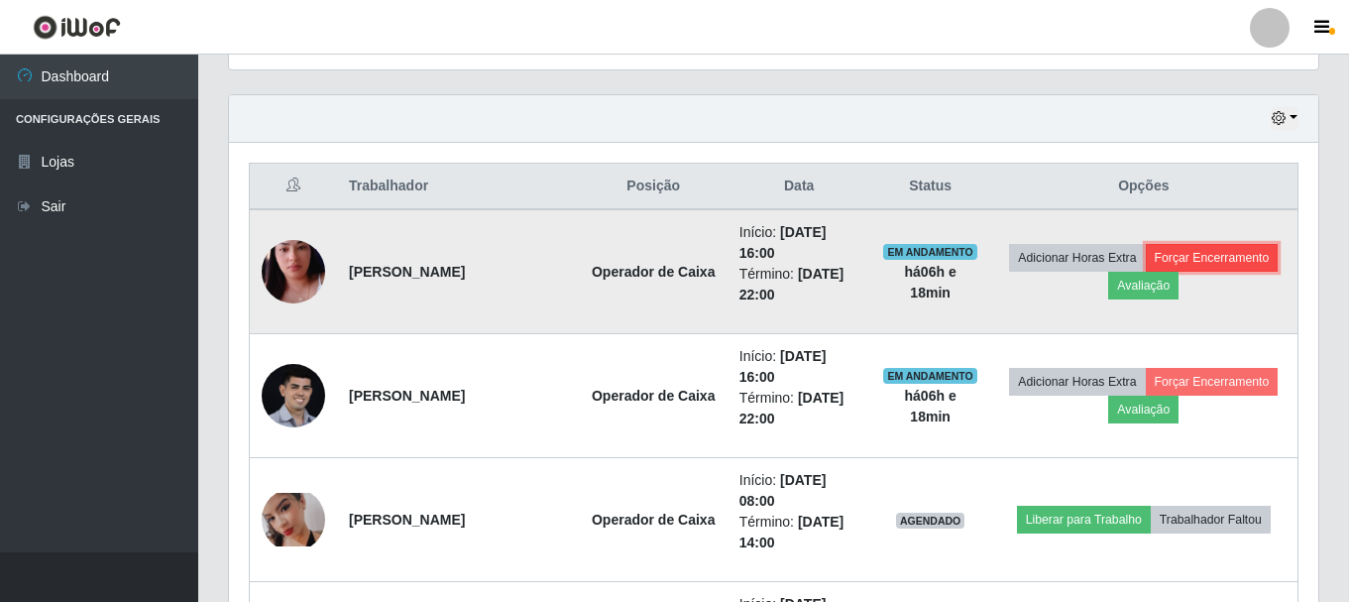
click at [1146, 272] on button "Forçar Encerramento" at bounding box center [1212, 258] width 133 height 28
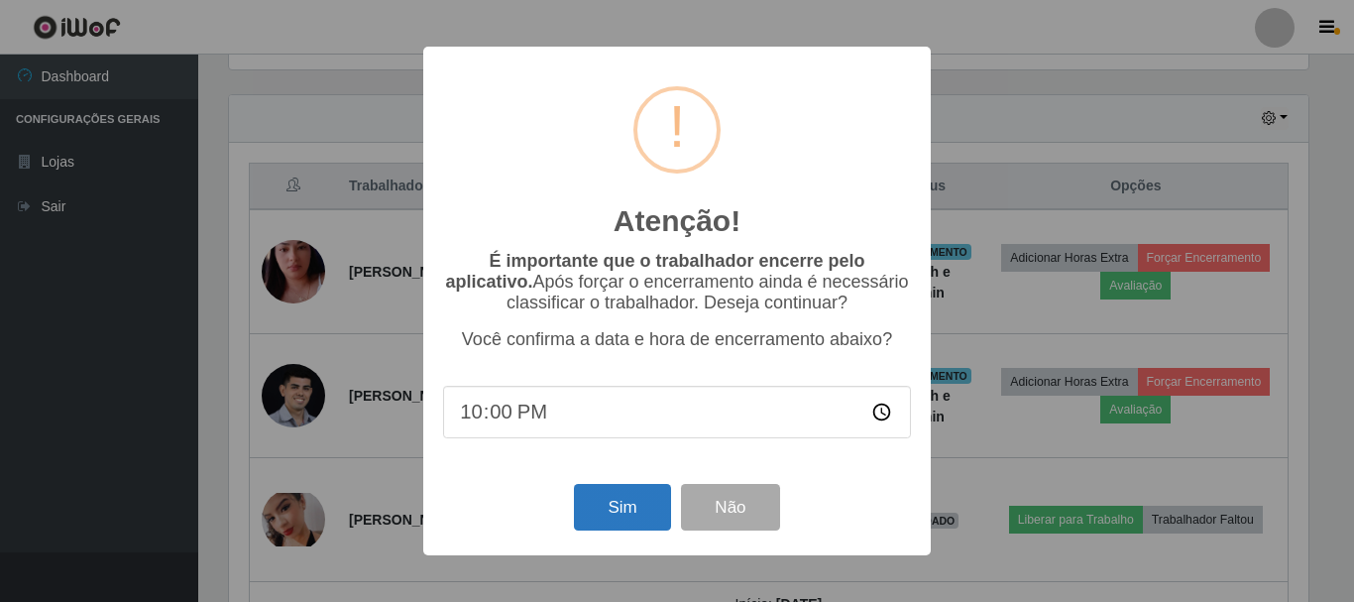
drag, startPoint x: 625, startPoint y: 483, endPoint x: 625, endPoint y: 503, distance: 19.8
click at [625, 494] on div "Atenção! × É importante que o trabalhador encerre pelo aplicativo. Após forçar …" at bounding box center [677, 301] width 508 height 509
click at [625, 503] on button "Sim" at bounding box center [622, 507] width 96 height 47
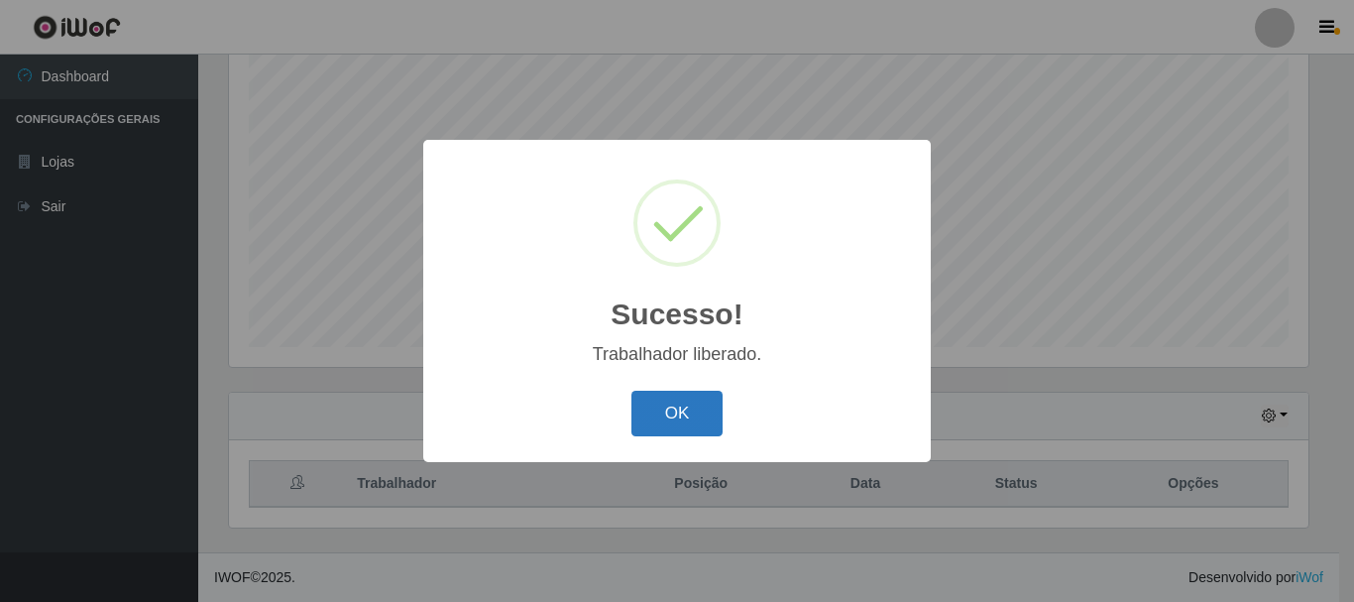
click at [666, 413] on button "OK" at bounding box center [678, 414] width 92 height 47
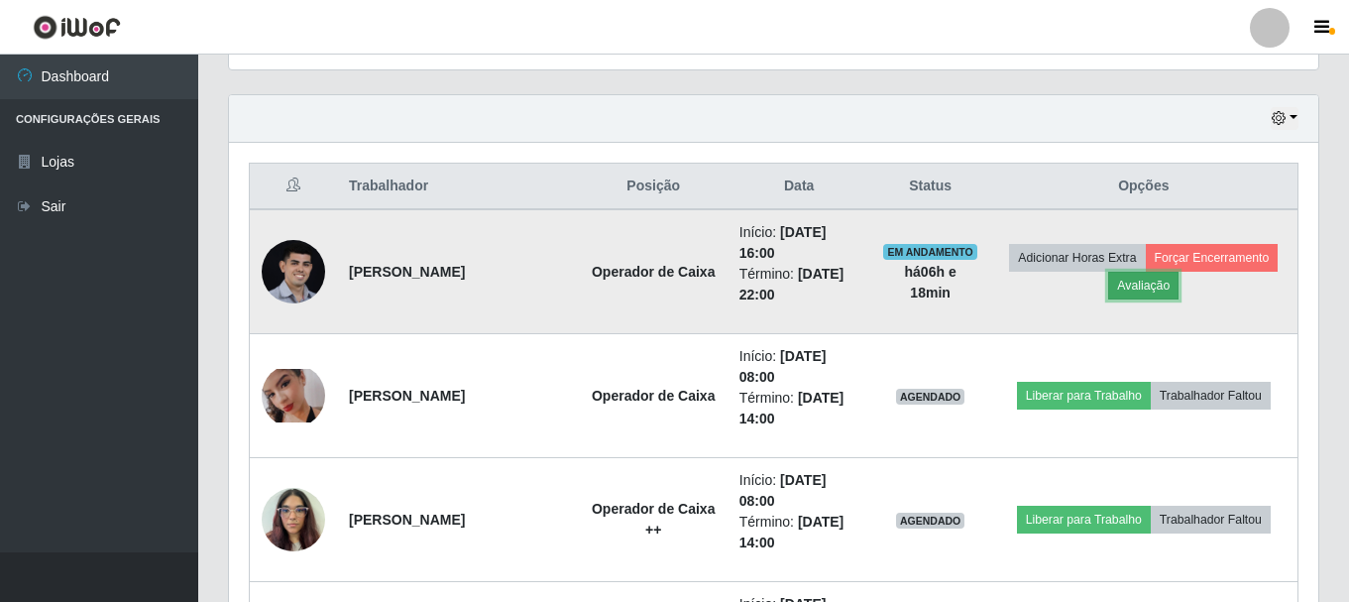
click at [1179, 276] on button "Avaliação" at bounding box center [1143, 286] width 70 height 28
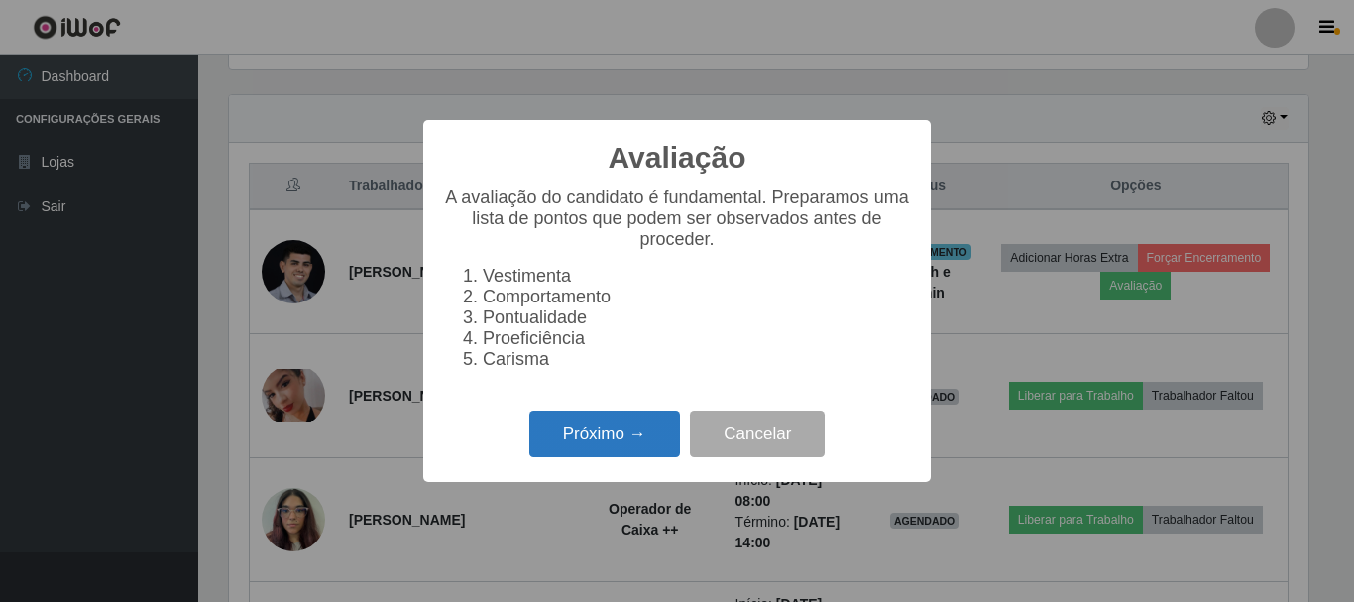
click at [615, 422] on button "Próximo →" at bounding box center [604, 433] width 151 height 47
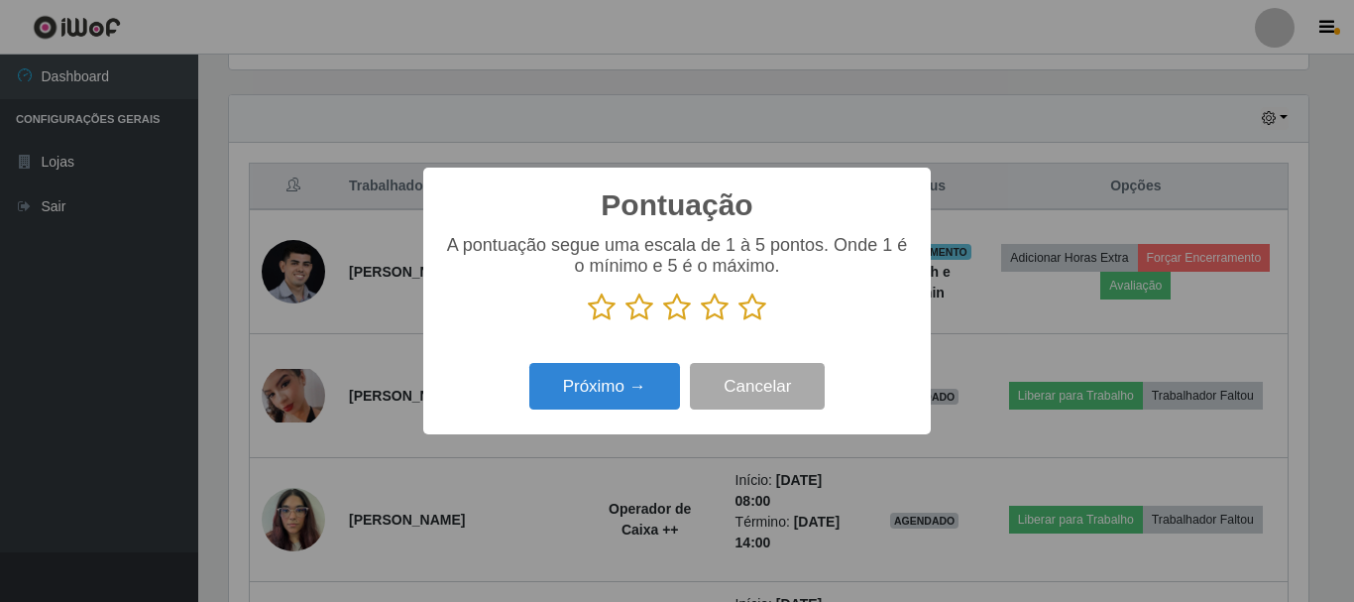
click at [766, 315] on p at bounding box center [677, 307] width 468 height 30
click at [762, 314] on icon at bounding box center [753, 307] width 28 height 30
click at [739, 322] on input "radio" at bounding box center [739, 322] width 0 height 0
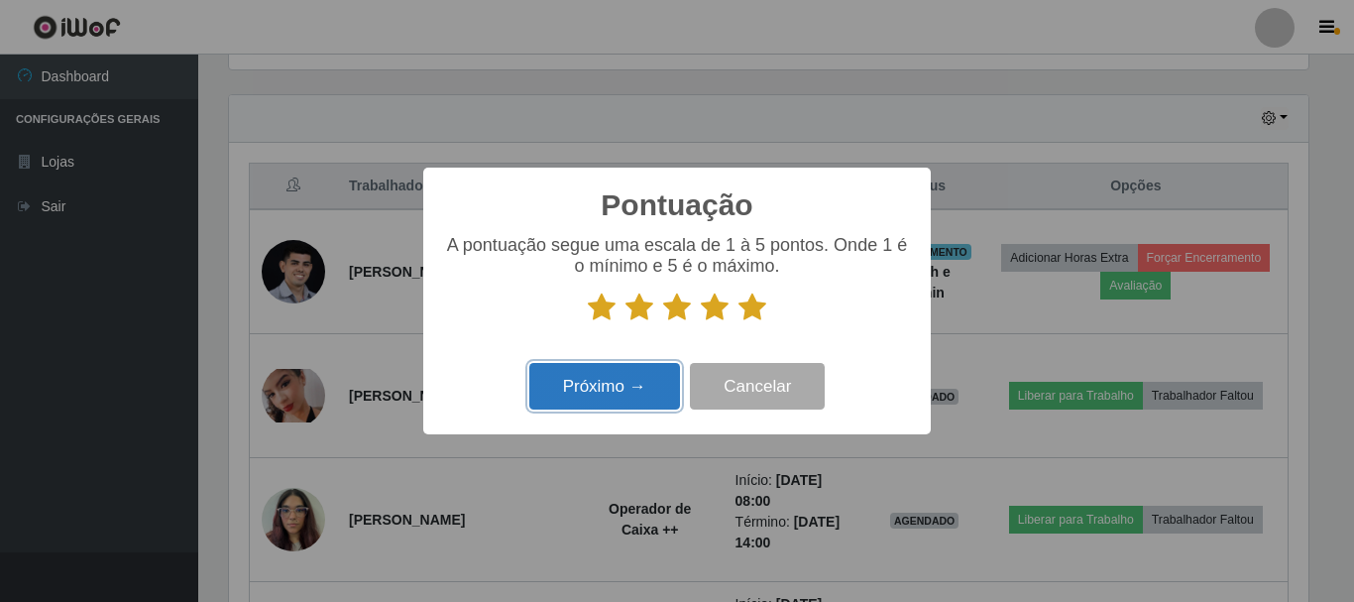
click at [638, 376] on button "Próximo →" at bounding box center [604, 386] width 151 height 47
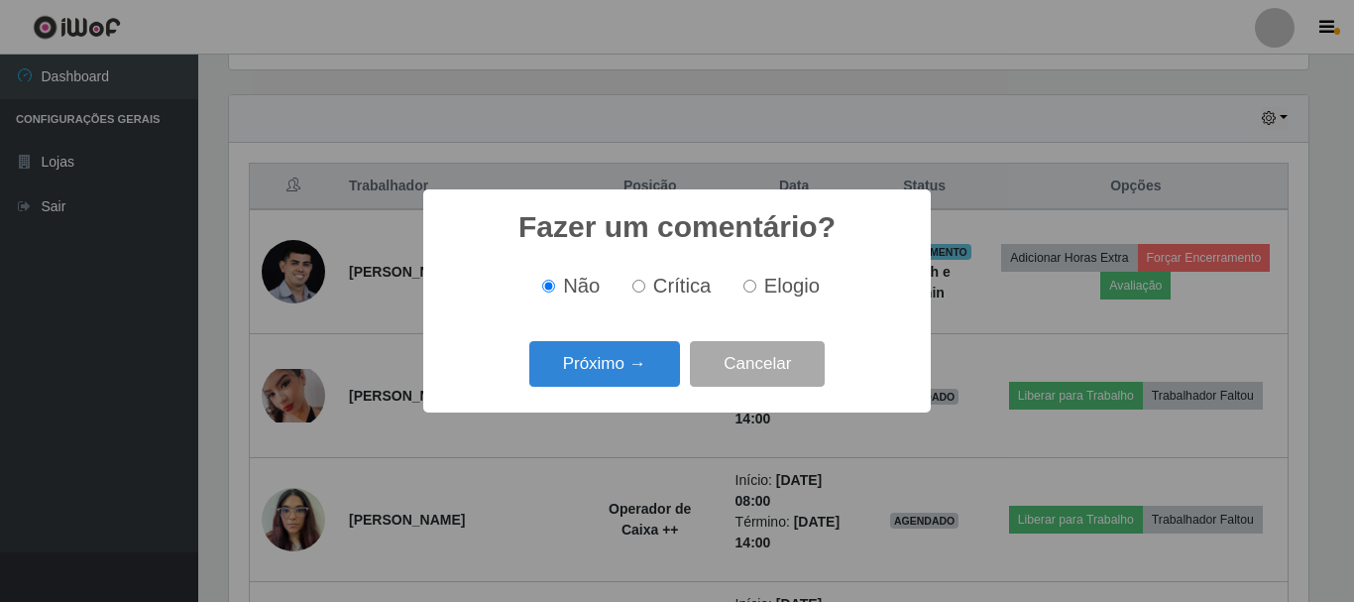
click at [638, 376] on button "Próximo →" at bounding box center [604, 364] width 151 height 47
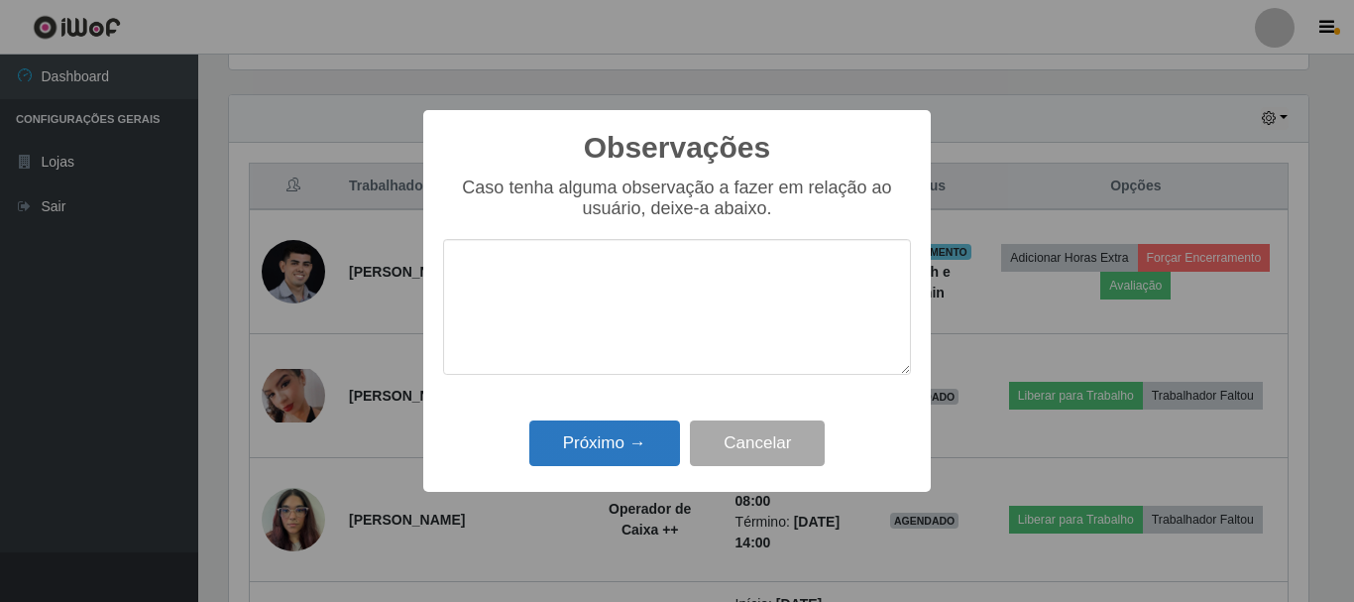
click at [633, 429] on div "Próximo → Cancelar" at bounding box center [677, 442] width 468 height 57
click at [633, 429] on button "Próximo →" at bounding box center [604, 443] width 151 height 47
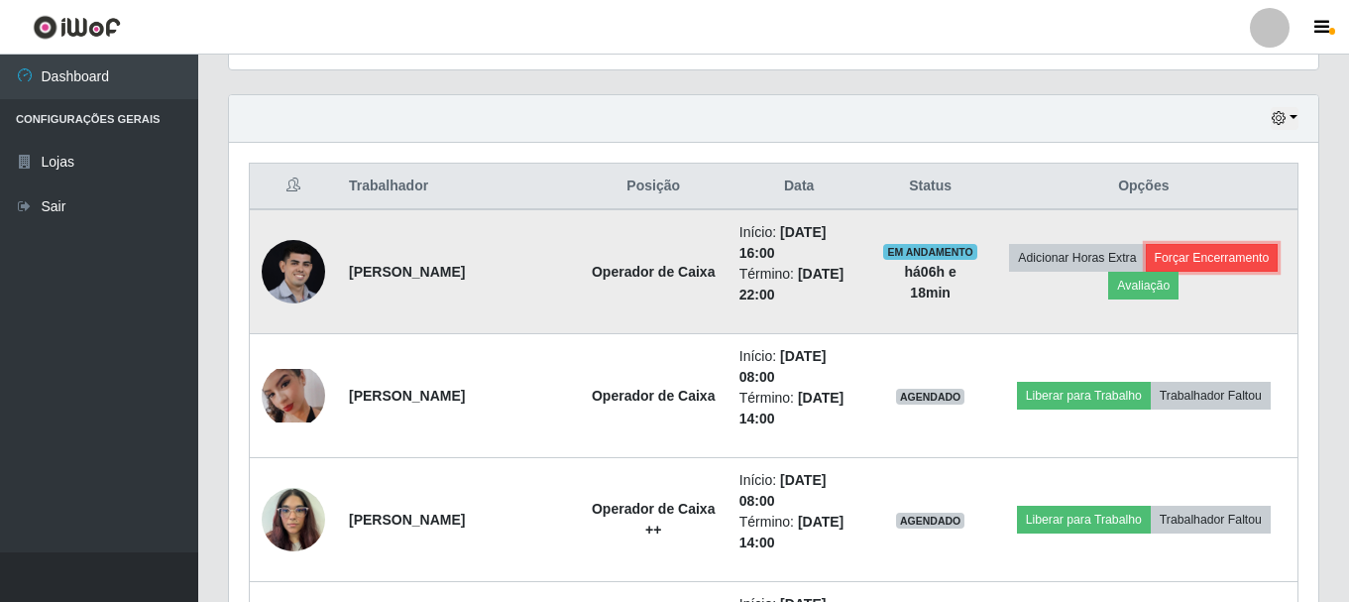
click at [1146, 272] on button "Forçar Encerramento" at bounding box center [1212, 258] width 133 height 28
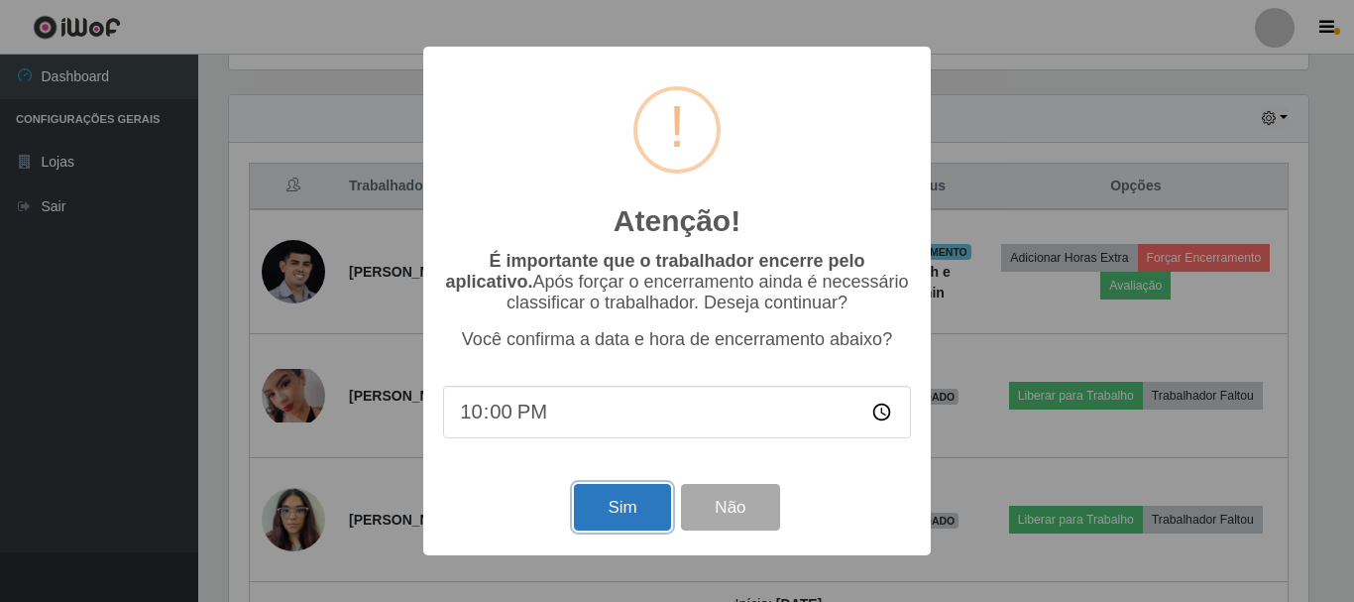
click at [600, 513] on button "Sim" at bounding box center [622, 507] width 96 height 47
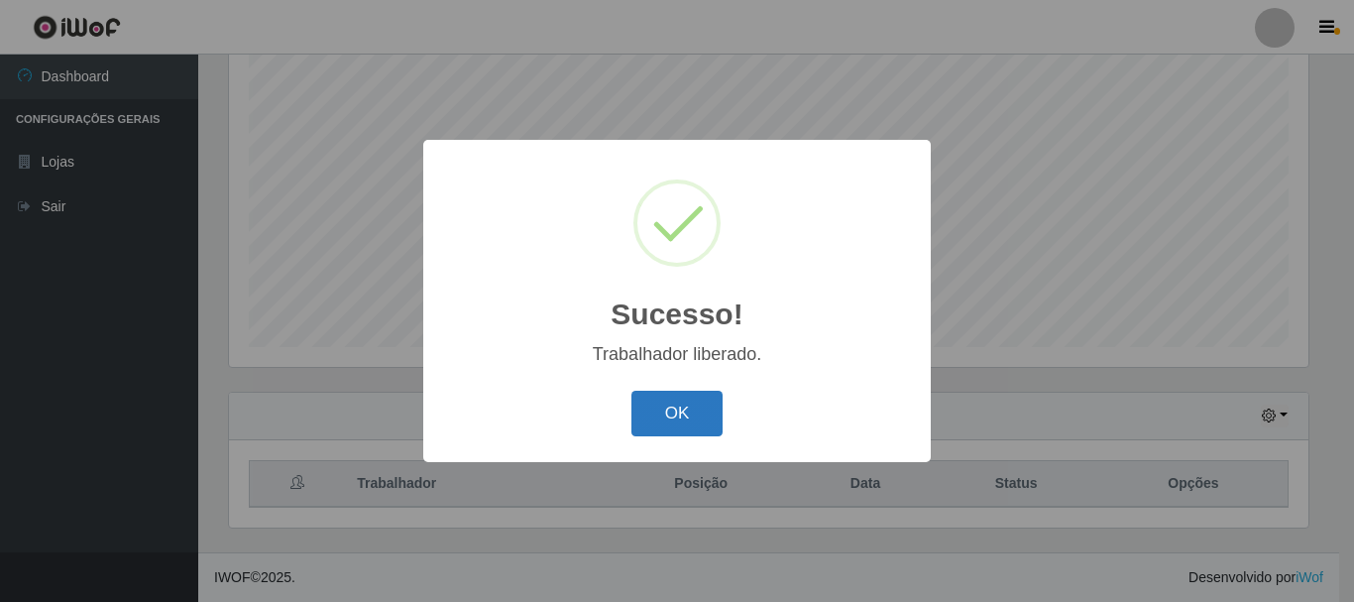
click at [674, 407] on button "OK" at bounding box center [678, 414] width 92 height 47
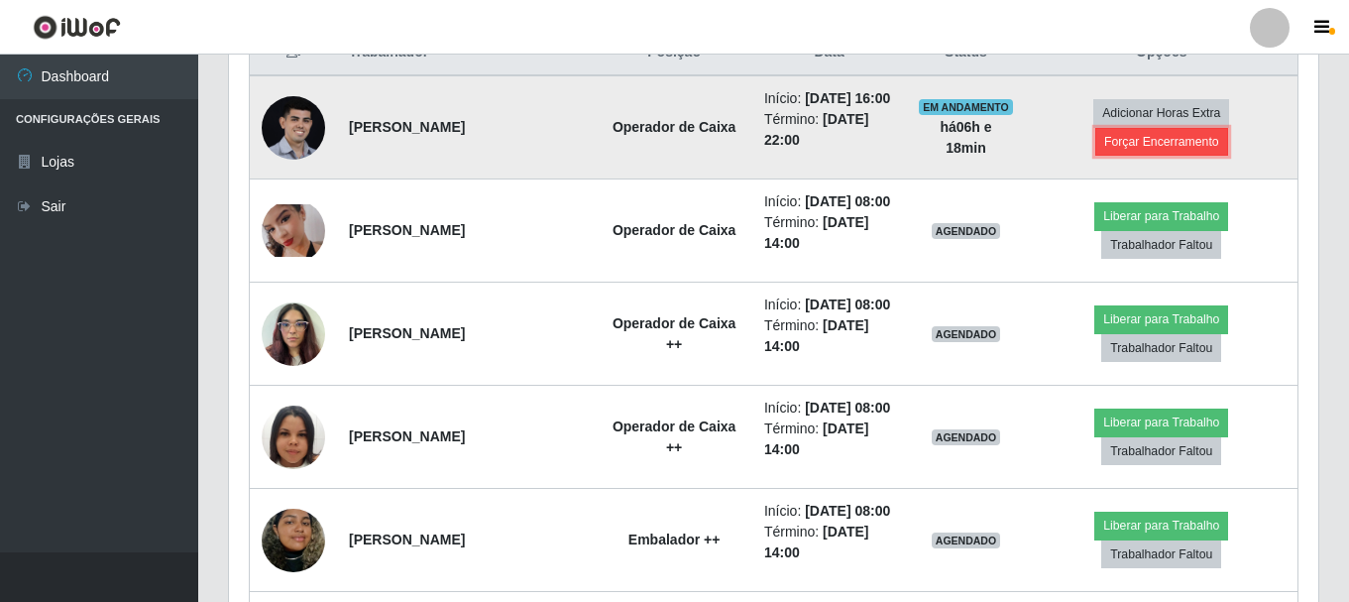
click at [1190, 156] on button "Forçar Encerramento" at bounding box center [1162, 142] width 133 height 28
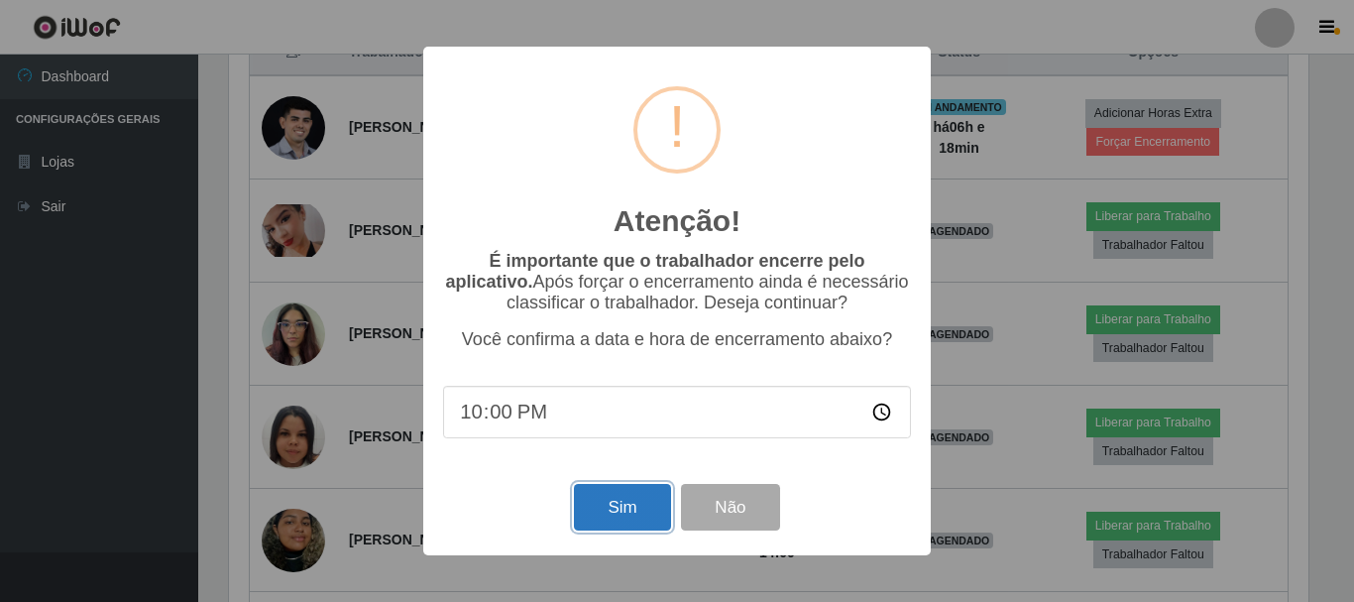
click at [638, 509] on button "Sim" at bounding box center [622, 507] width 96 height 47
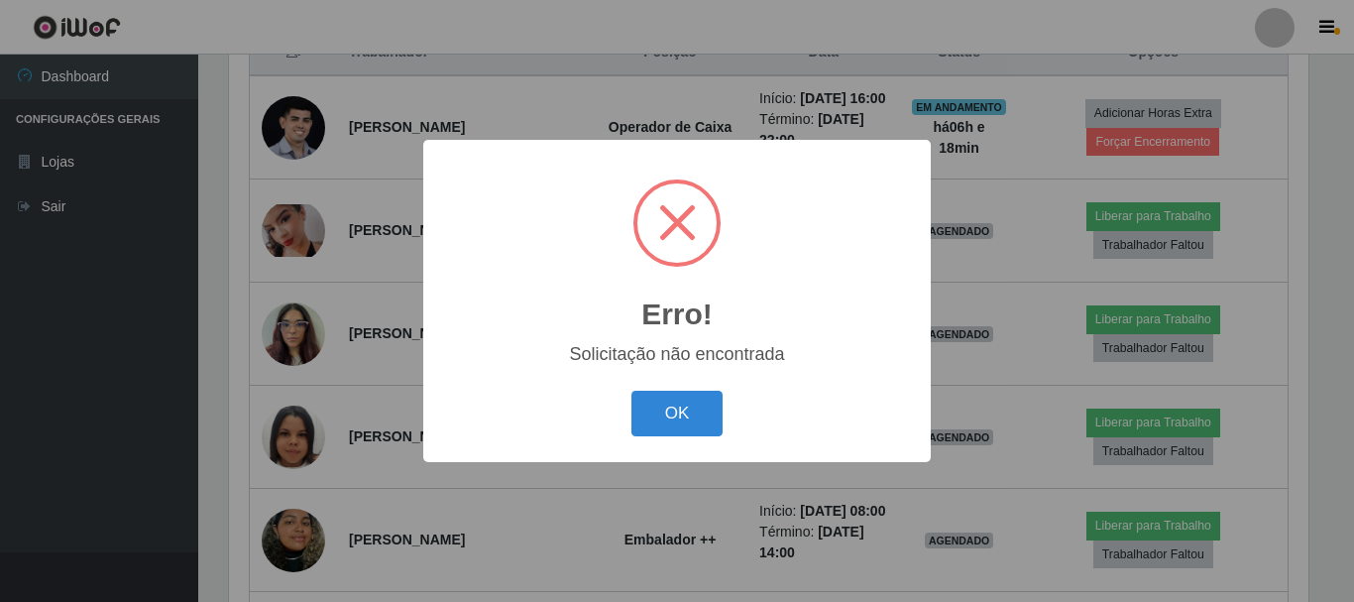
click at [983, 247] on div "Erro! × Solicitação não encontrada OK Cancel" at bounding box center [677, 301] width 1354 height 602
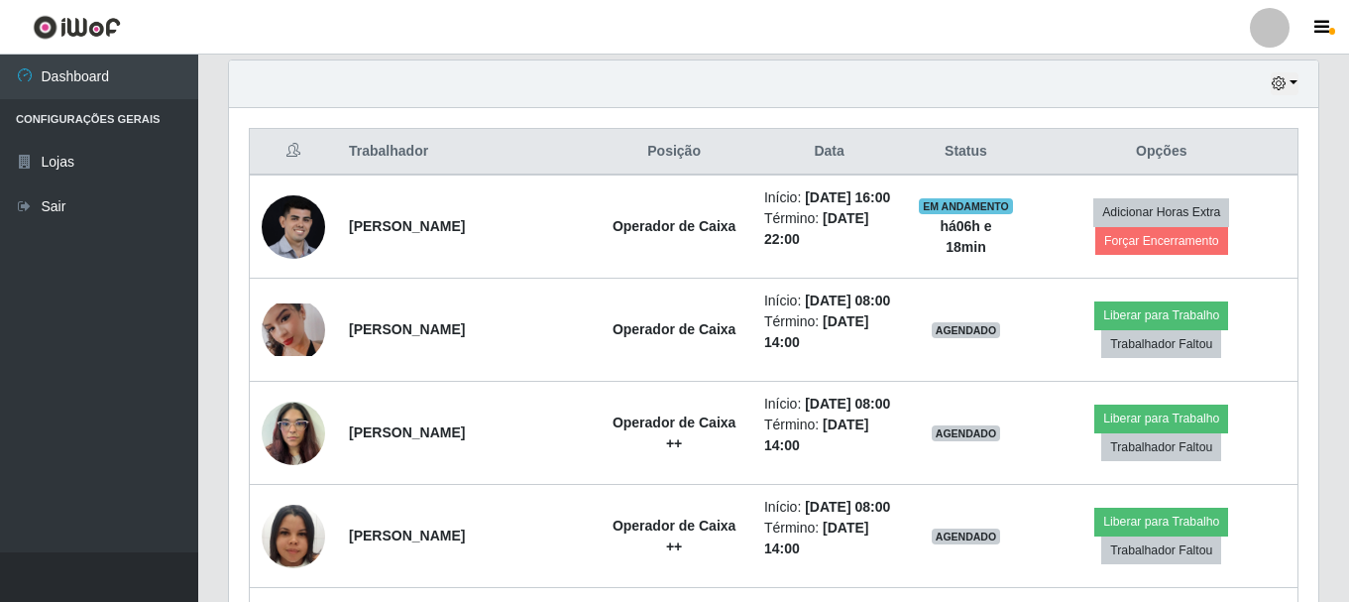
click at [1300, 80] on div "Hoje 1 dia 3 dias 1 Semana Não encerrados" at bounding box center [774, 84] width 1090 height 48
click at [1282, 83] on icon "button" at bounding box center [1279, 83] width 14 height 14
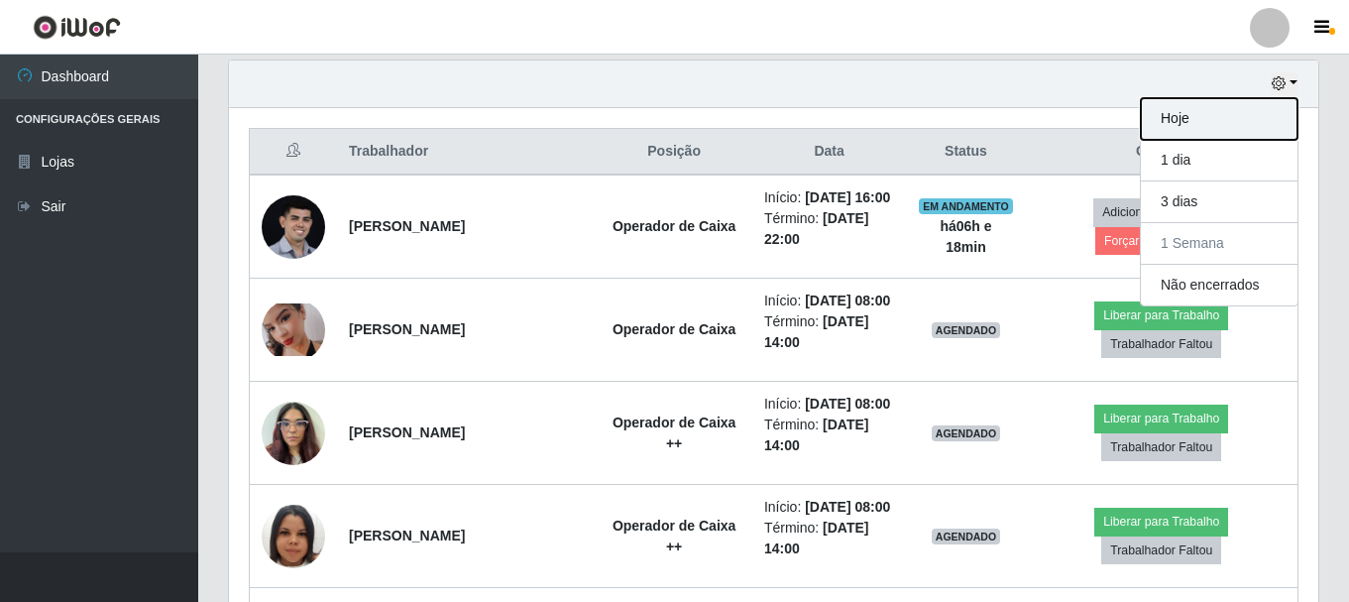
click at [1232, 128] on button "Hoje" at bounding box center [1219, 119] width 157 height 42
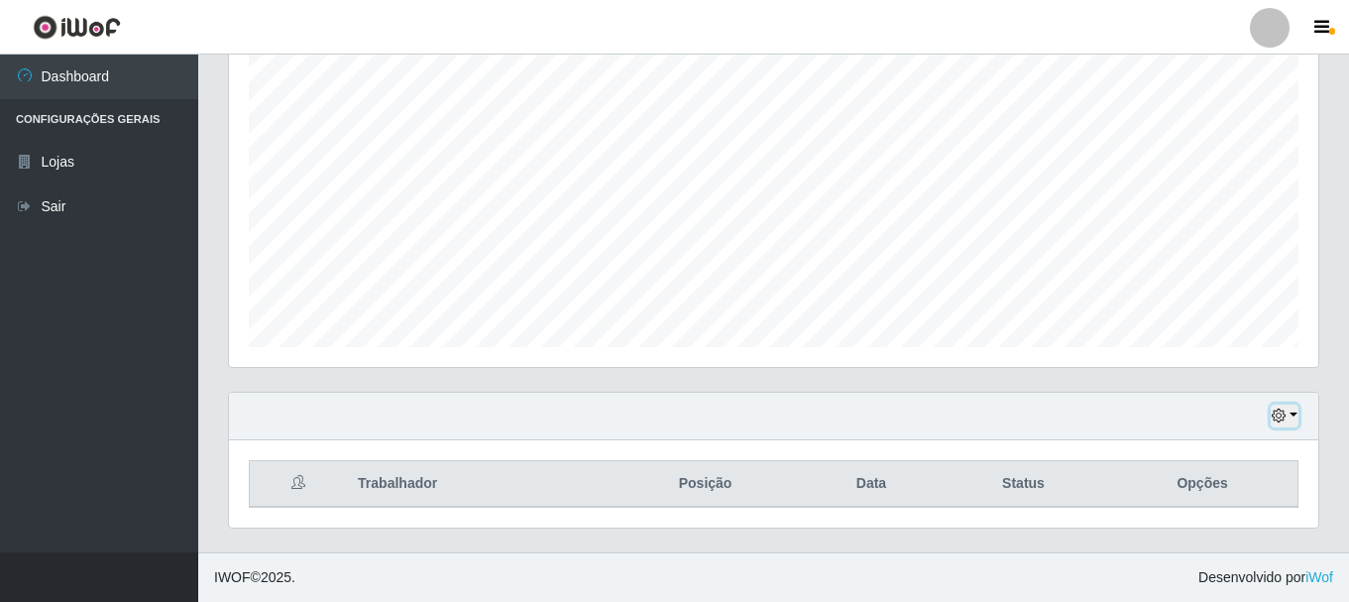
click at [1296, 410] on button "button" at bounding box center [1285, 416] width 28 height 23
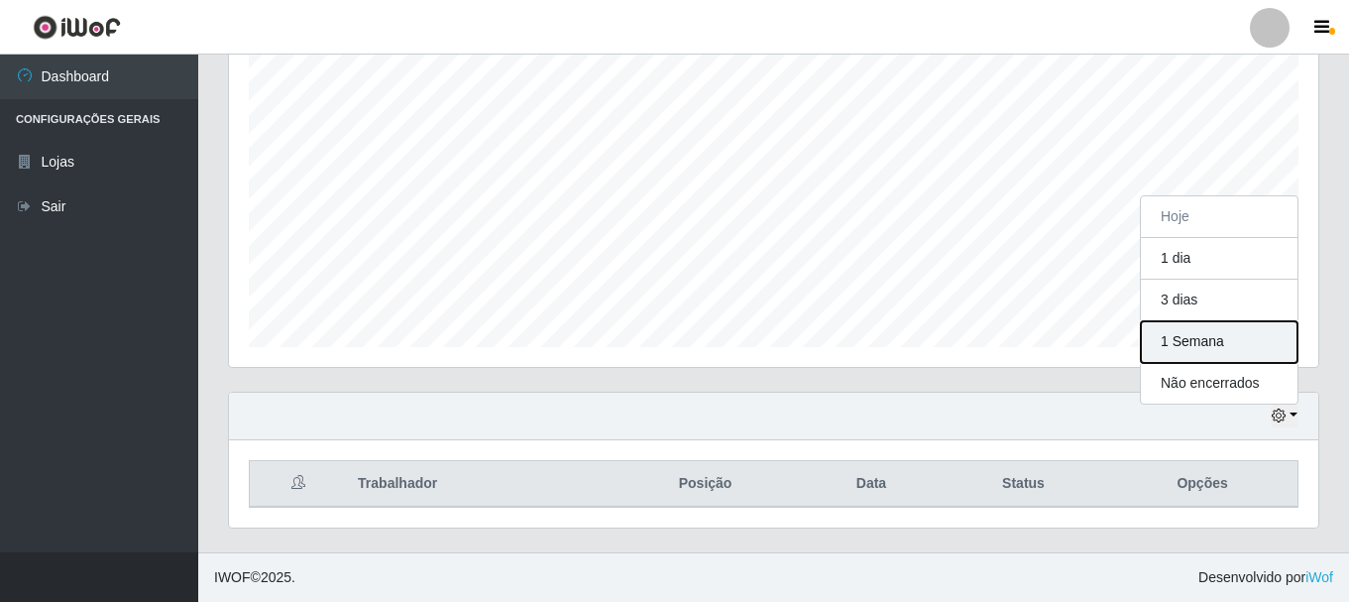
click at [1206, 328] on button "1 Semana" at bounding box center [1219, 342] width 157 height 42
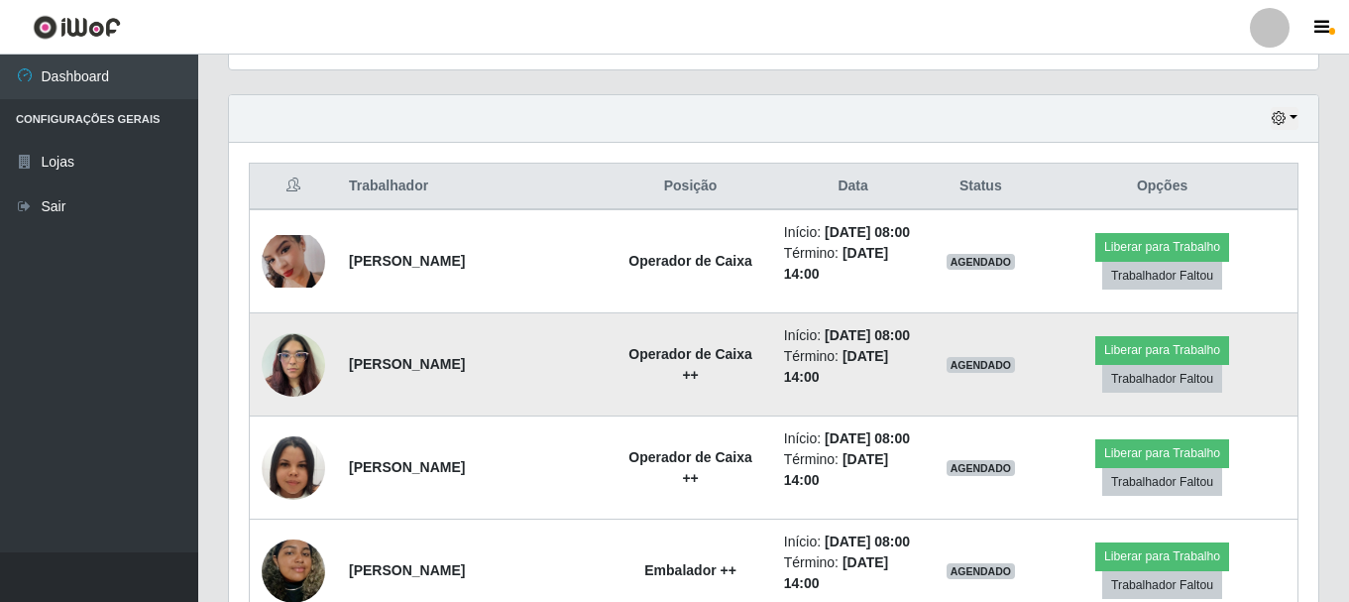
scroll to position [1186, 0]
